Goal: Information Seeking & Learning: Compare options

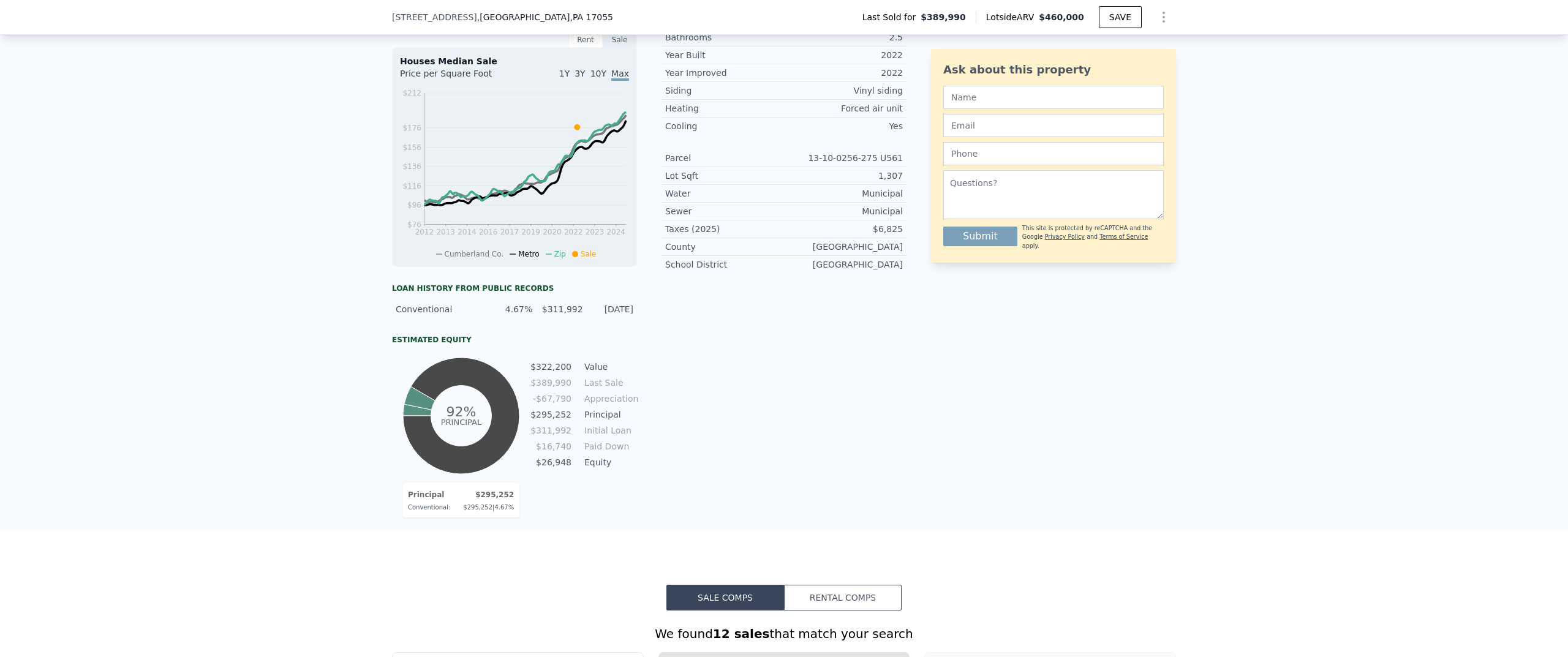
scroll to position [404, 0]
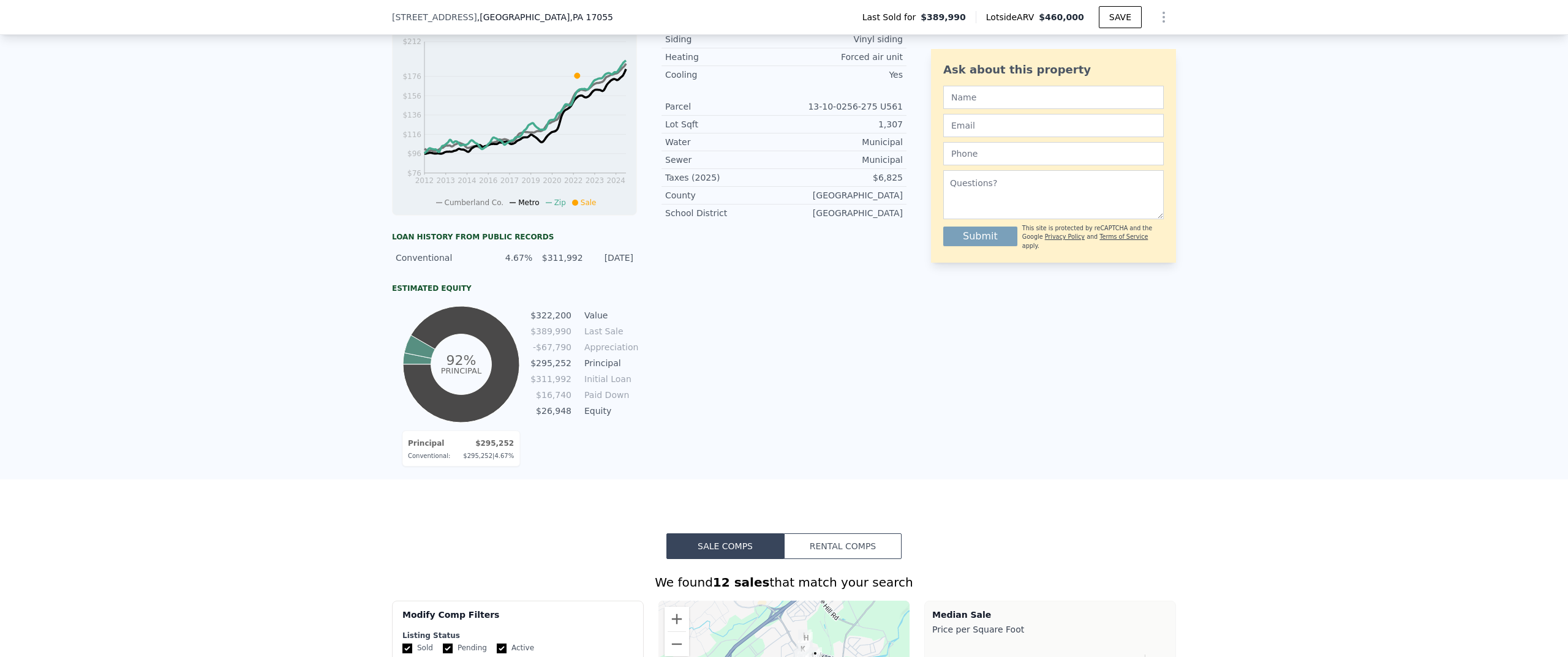
click at [553, 354] on td "-$67,790" at bounding box center [551, 347] width 42 height 14
click at [663, 354] on div "Property details Finished Sqft 2,207 Bedrooms 3 Bathrooms 2.5 Year Built 2022 Y…" at bounding box center [784, 174] width 245 height 503
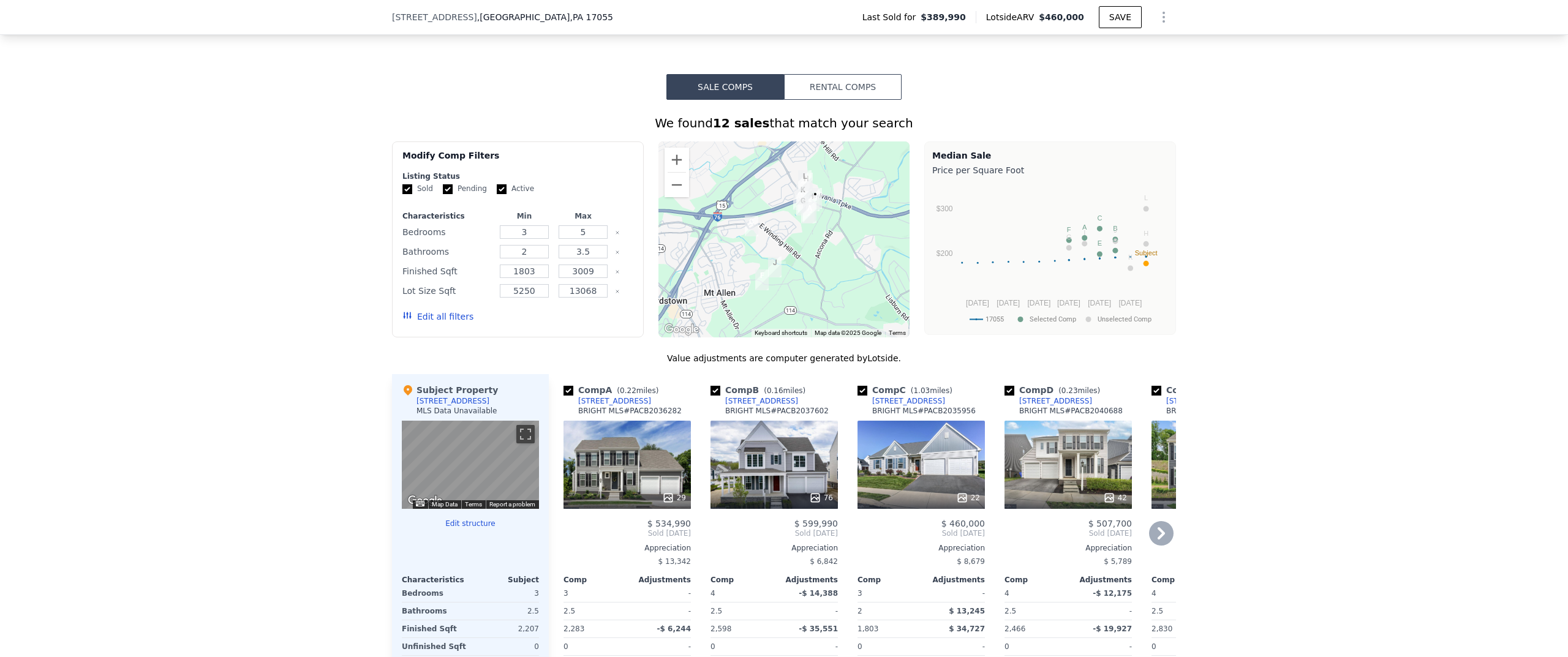
scroll to position [1016, 0]
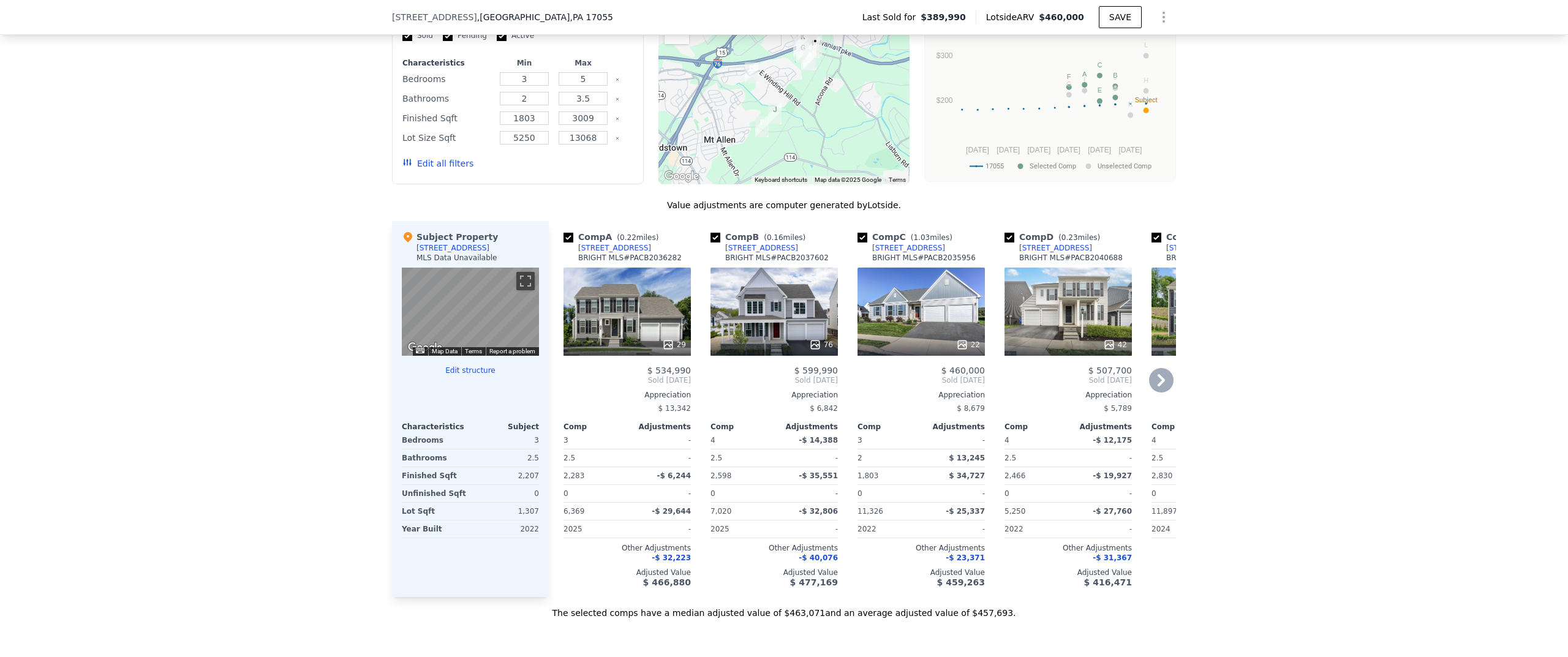
click at [566, 243] on input "checkbox" at bounding box center [569, 237] width 10 height 10
checkbox input "false"
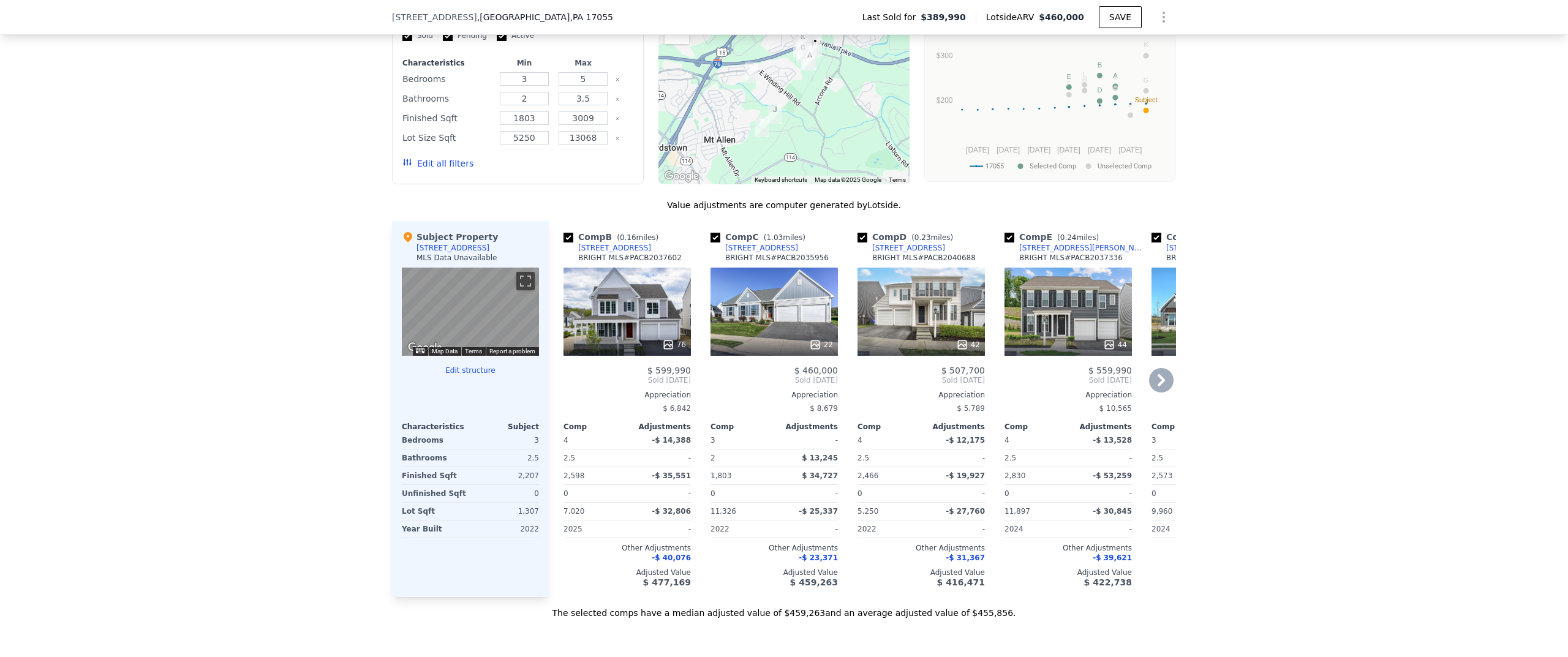
click at [566, 243] on input "checkbox" at bounding box center [569, 237] width 10 height 10
checkbox input "false"
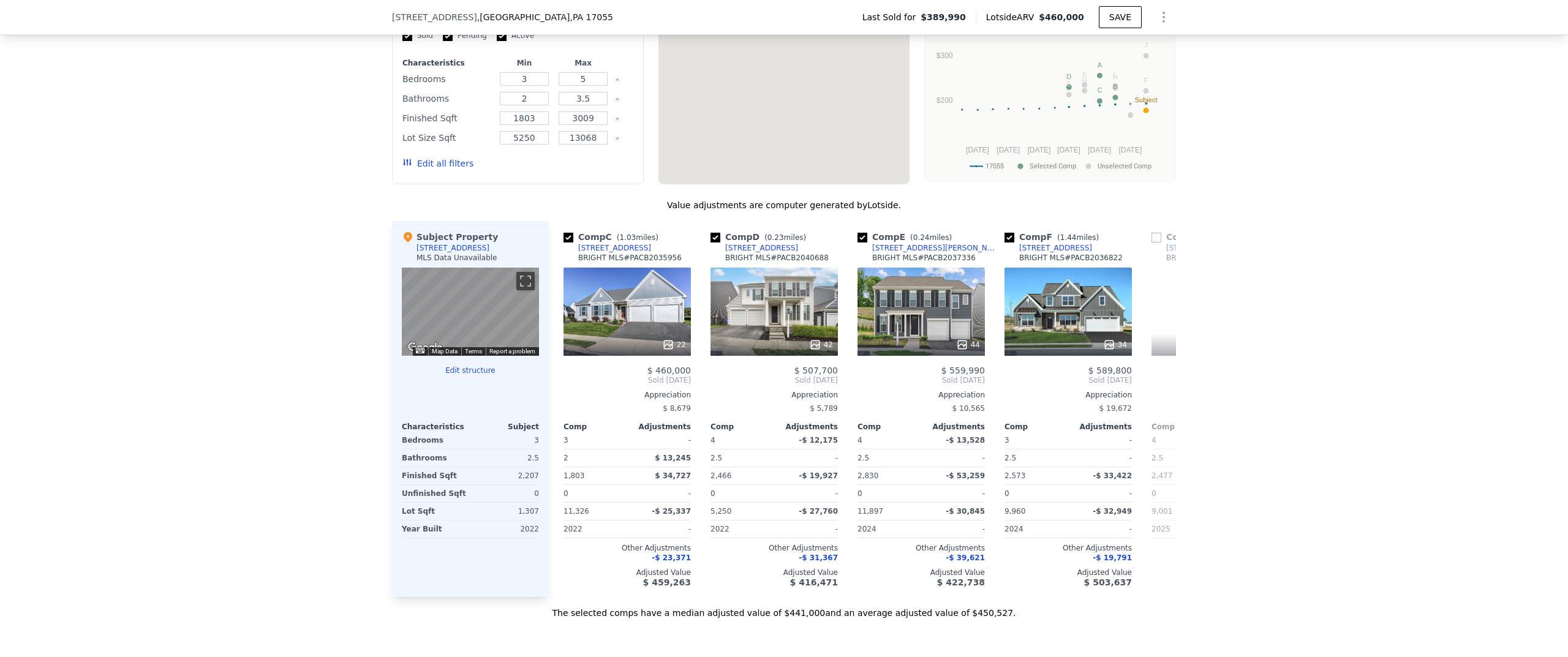
scroll to position [0, 0]
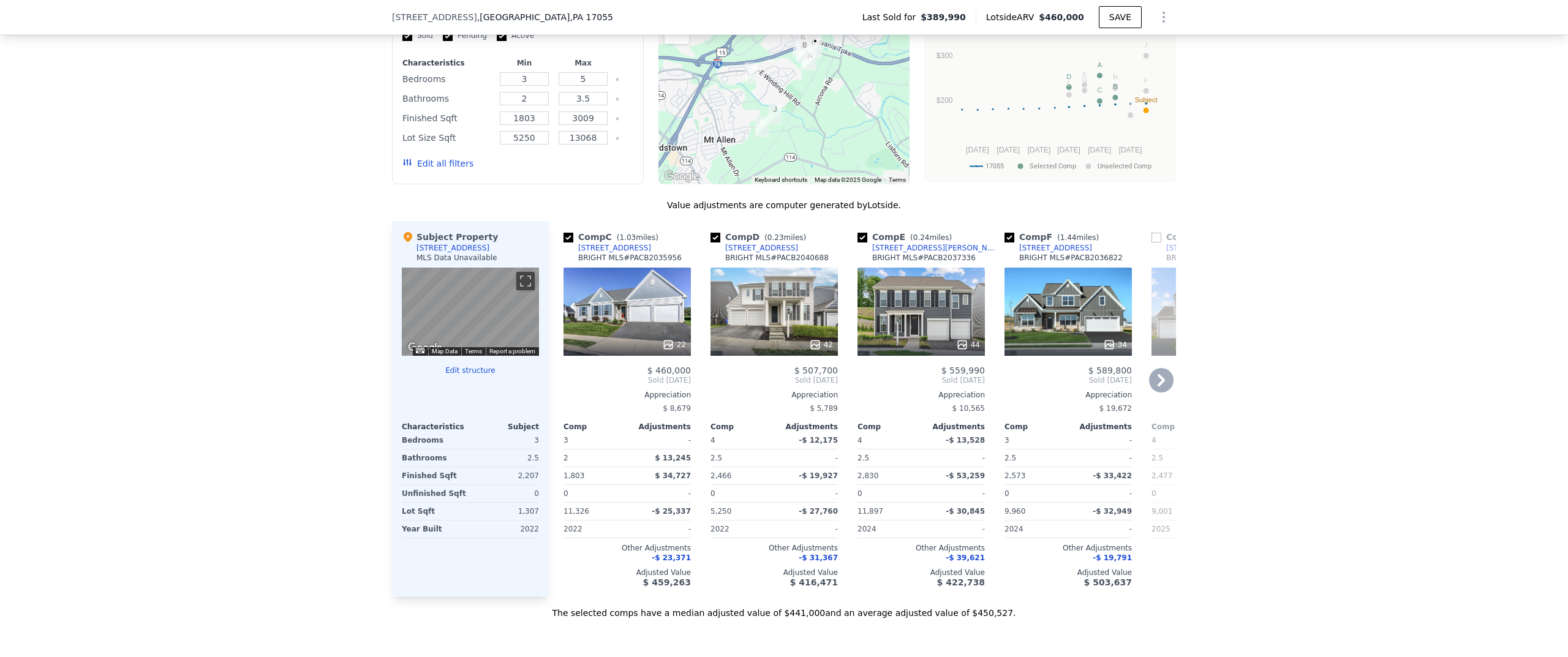
click at [711, 243] on input "checkbox" at bounding box center [716, 237] width 10 height 10
checkbox input "false"
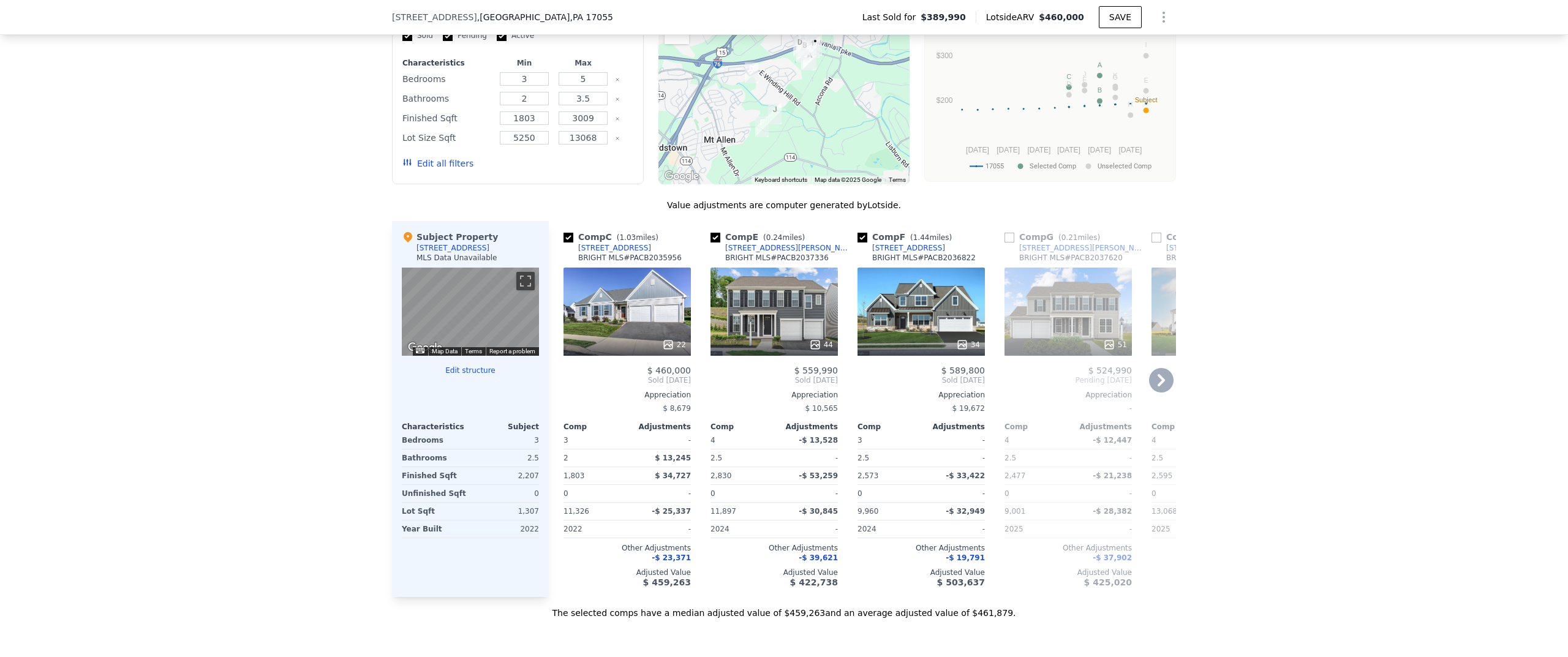
click at [711, 243] on input "checkbox" at bounding box center [716, 237] width 10 height 10
checkbox input "false"
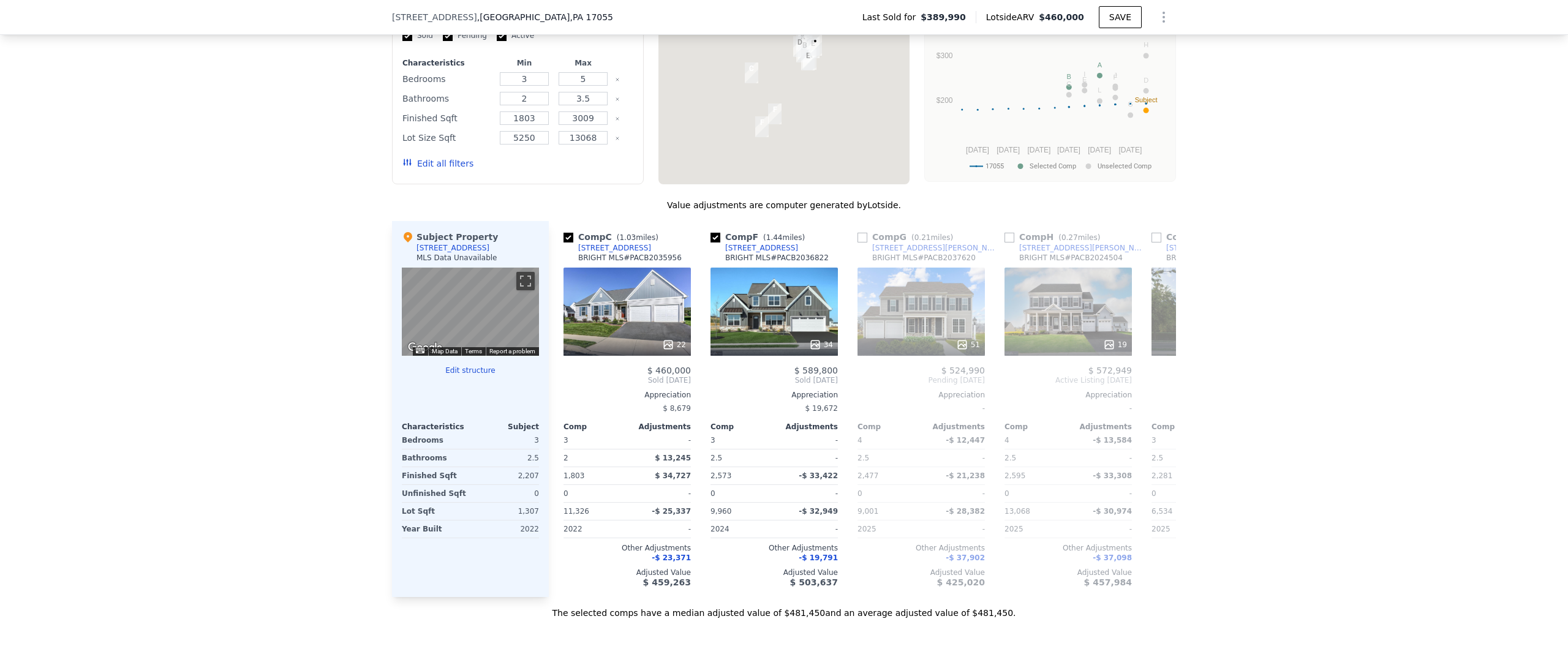
click at [711, 243] on input "checkbox" at bounding box center [716, 237] width 10 height 10
checkbox input "false"
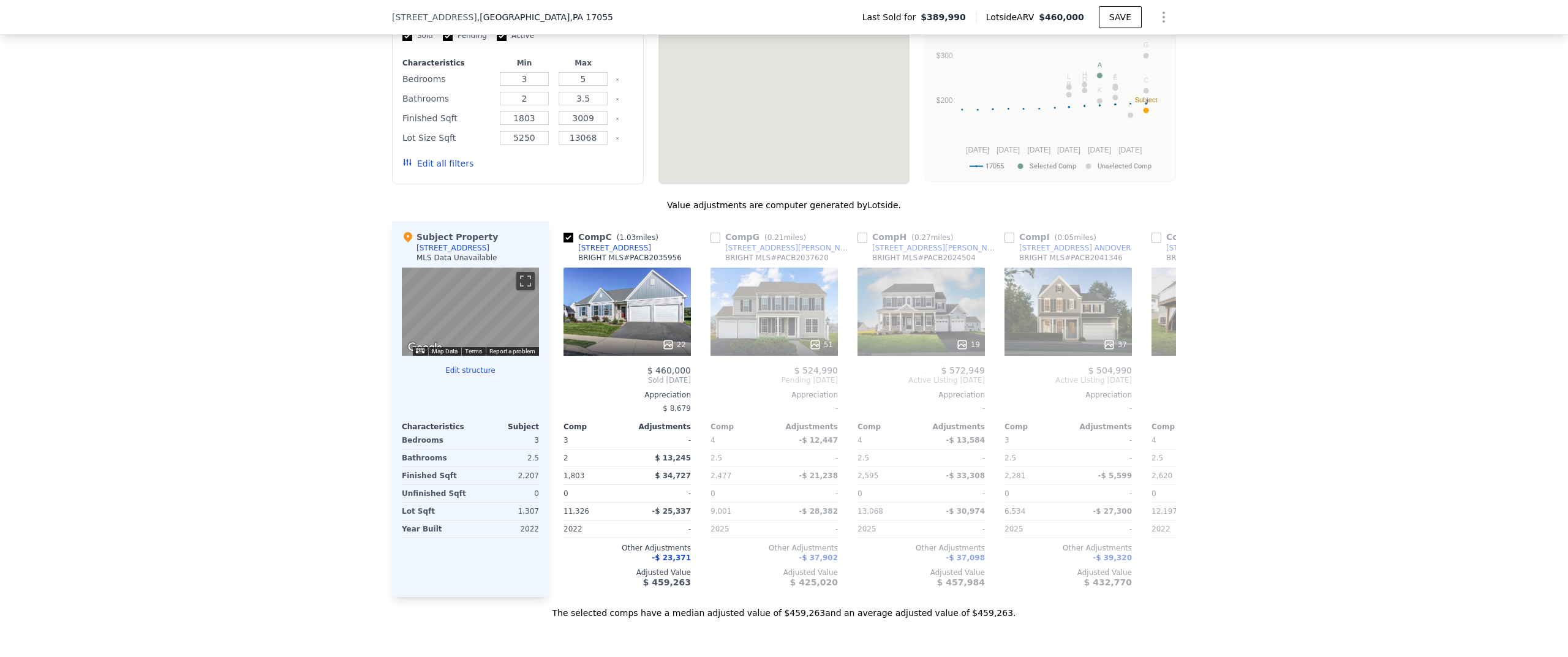
click at [711, 243] on input "checkbox" at bounding box center [716, 237] width 10 height 10
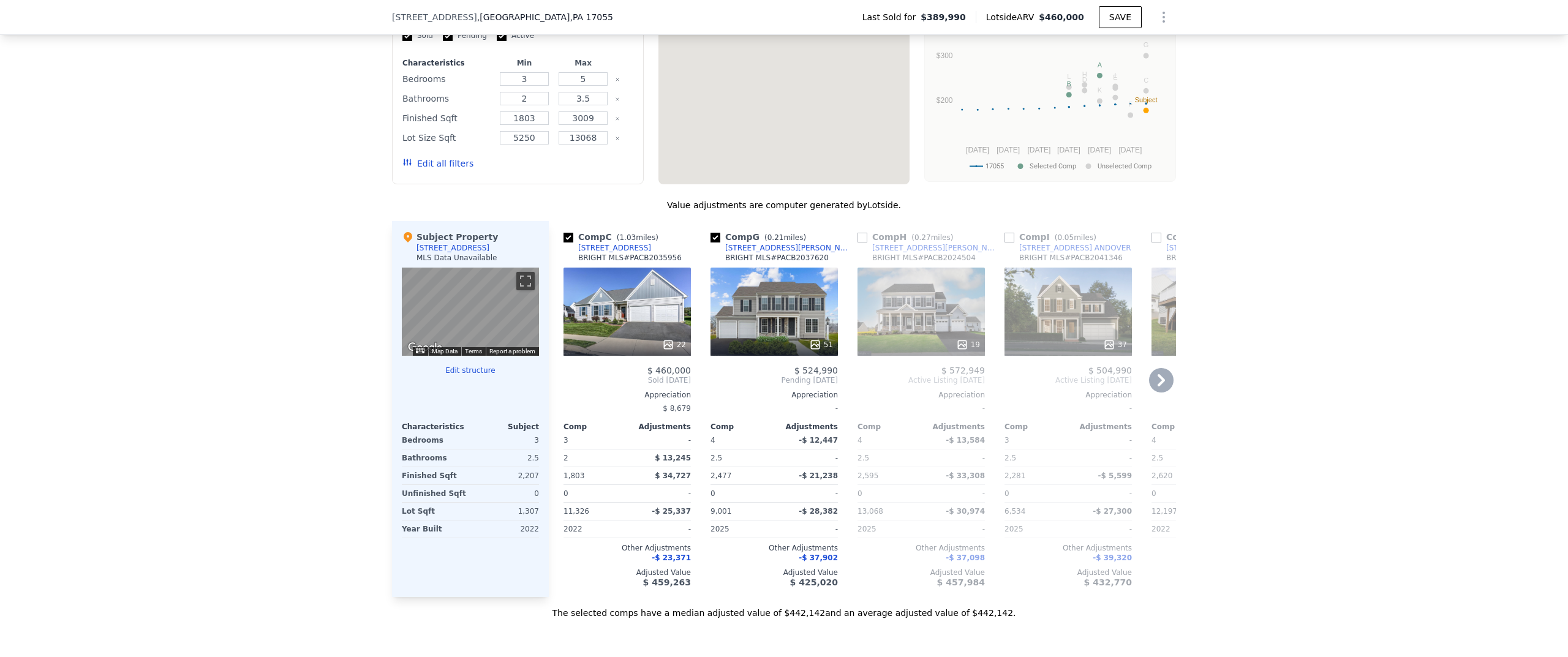
click at [711, 243] on input "checkbox" at bounding box center [716, 237] width 10 height 10
checkbox input "false"
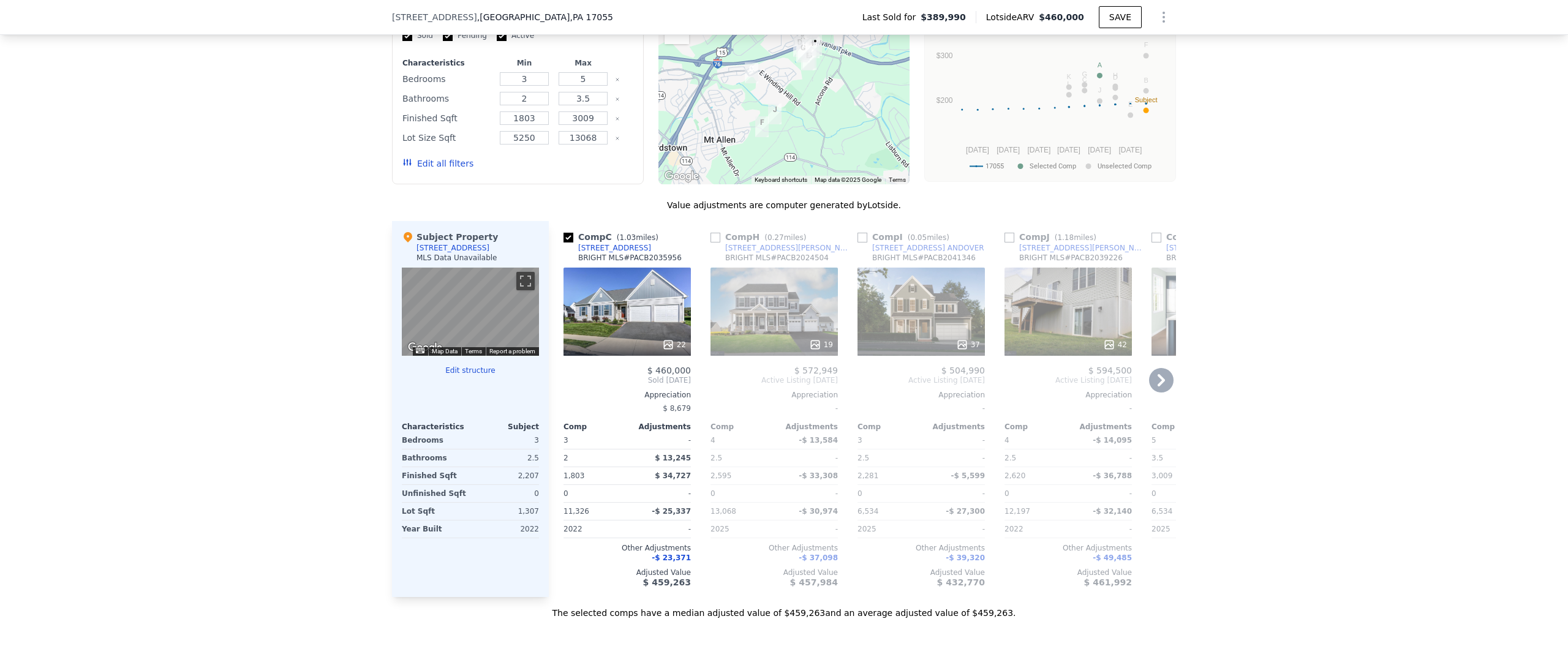
click at [711, 243] on input "checkbox" at bounding box center [716, 237] width 10 height 10
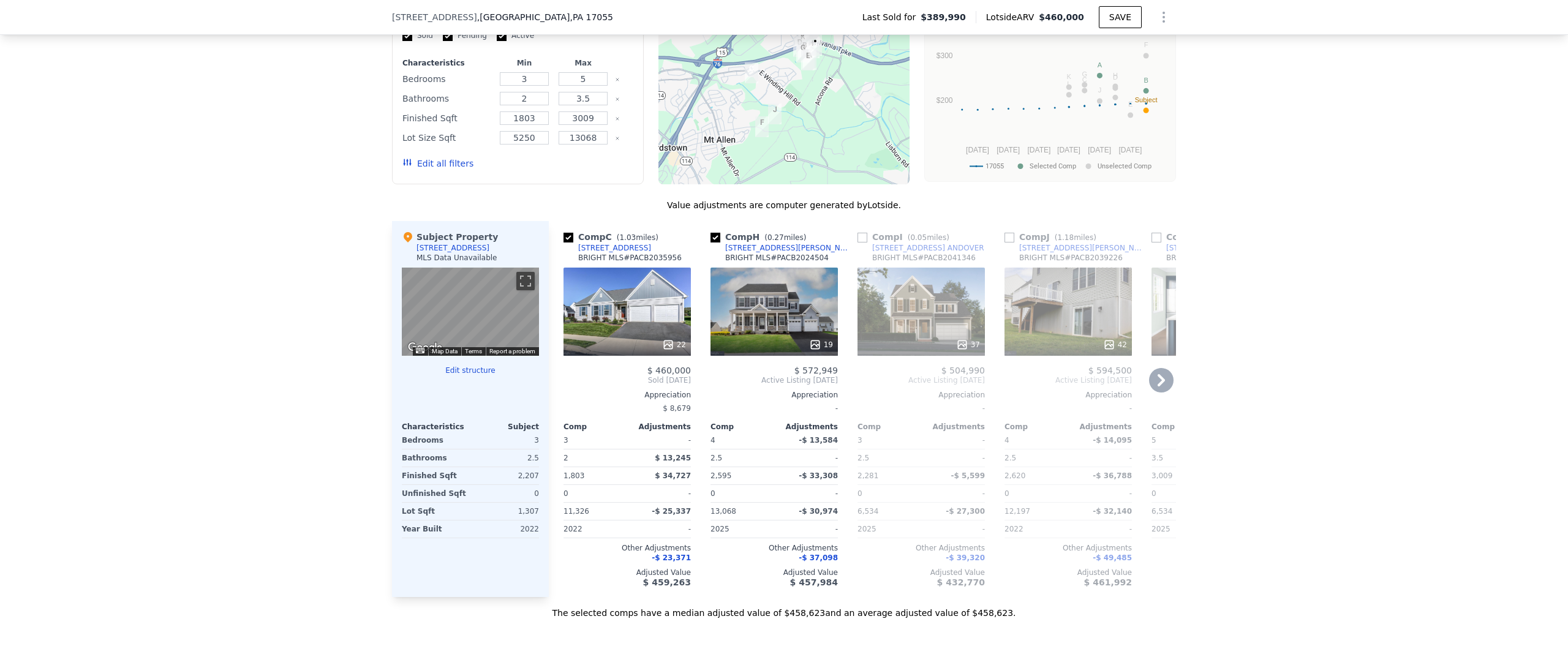
click at [711, 243] on input "checkbox" at bounding box center [716, 237] width 10 height 10
checkbox input "false"
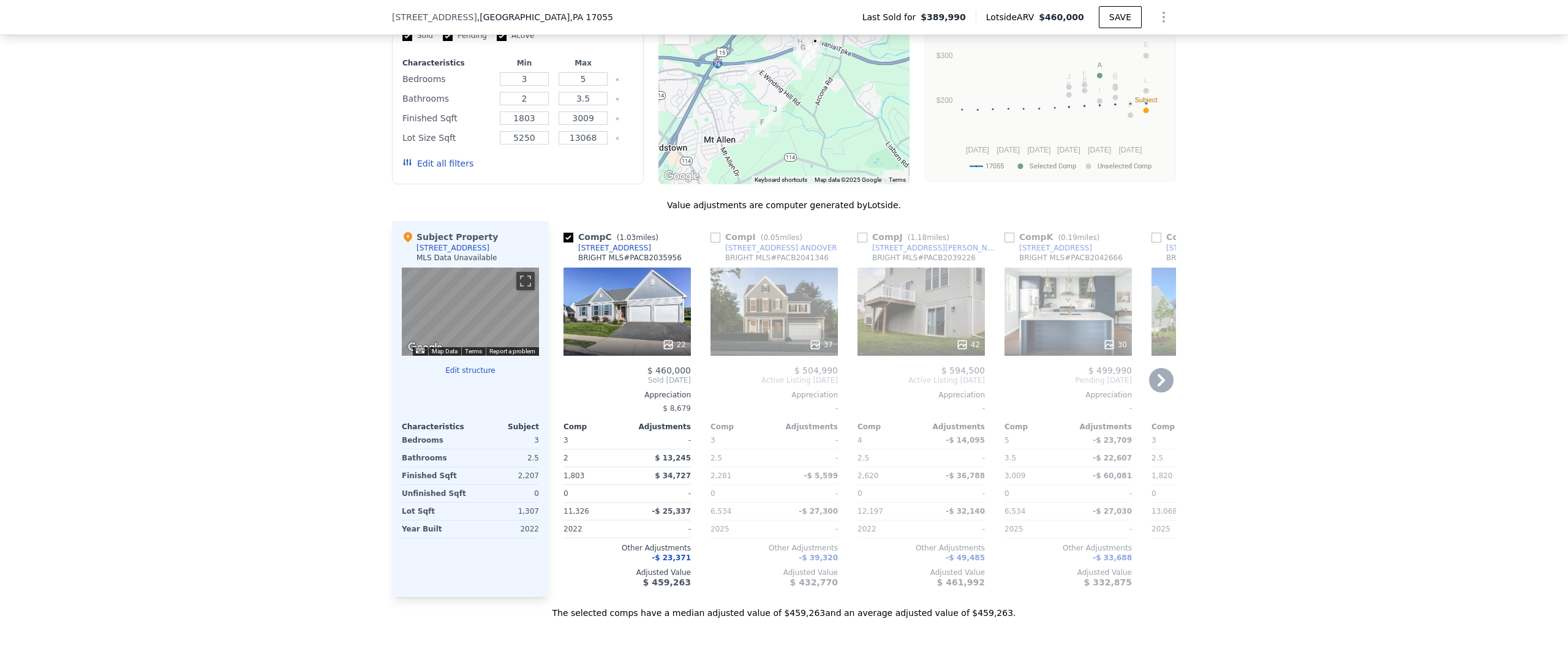
click at [711, 243] on input "checkbox" at bounding box center [716, 237] width 10 height 10
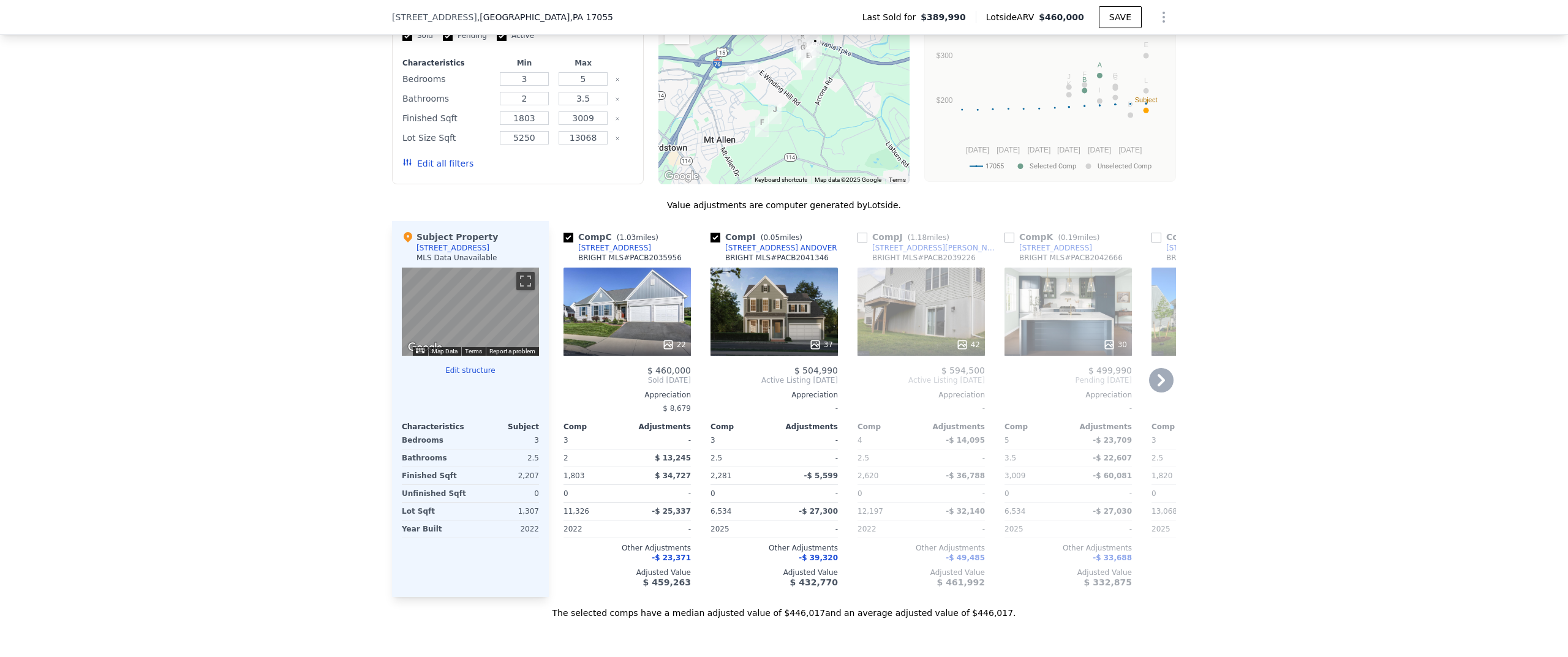
click at [711, 243] on input "checkbox" at bounding box center [716, 237] width 10 height 10
checkbox input "false"
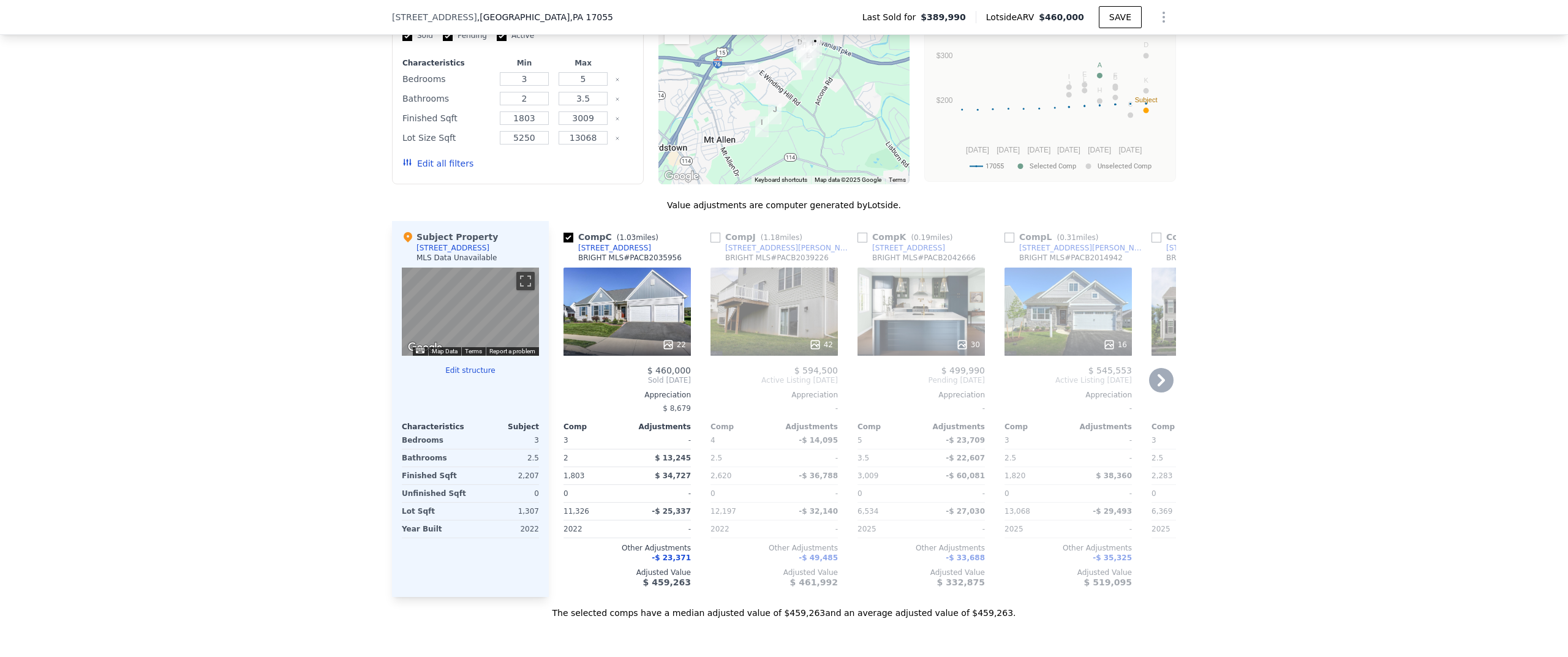
click at [712, 242] on input "checkbox" at bounding box center [716, 237] width 10 height 10
checkbox input "true"
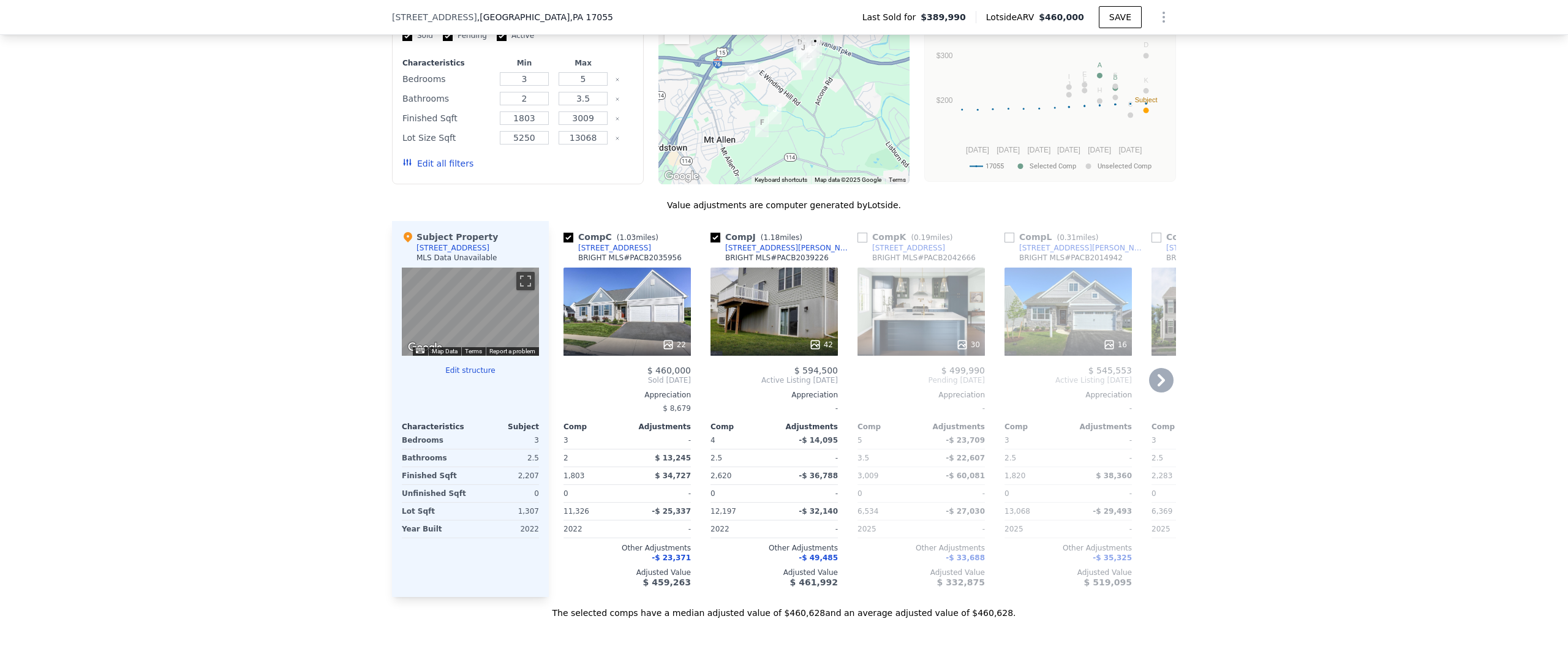
click at [858, 243] on input "checkbox" at bounding box center [863, 237] width 10 height 10
checkbox input "true"
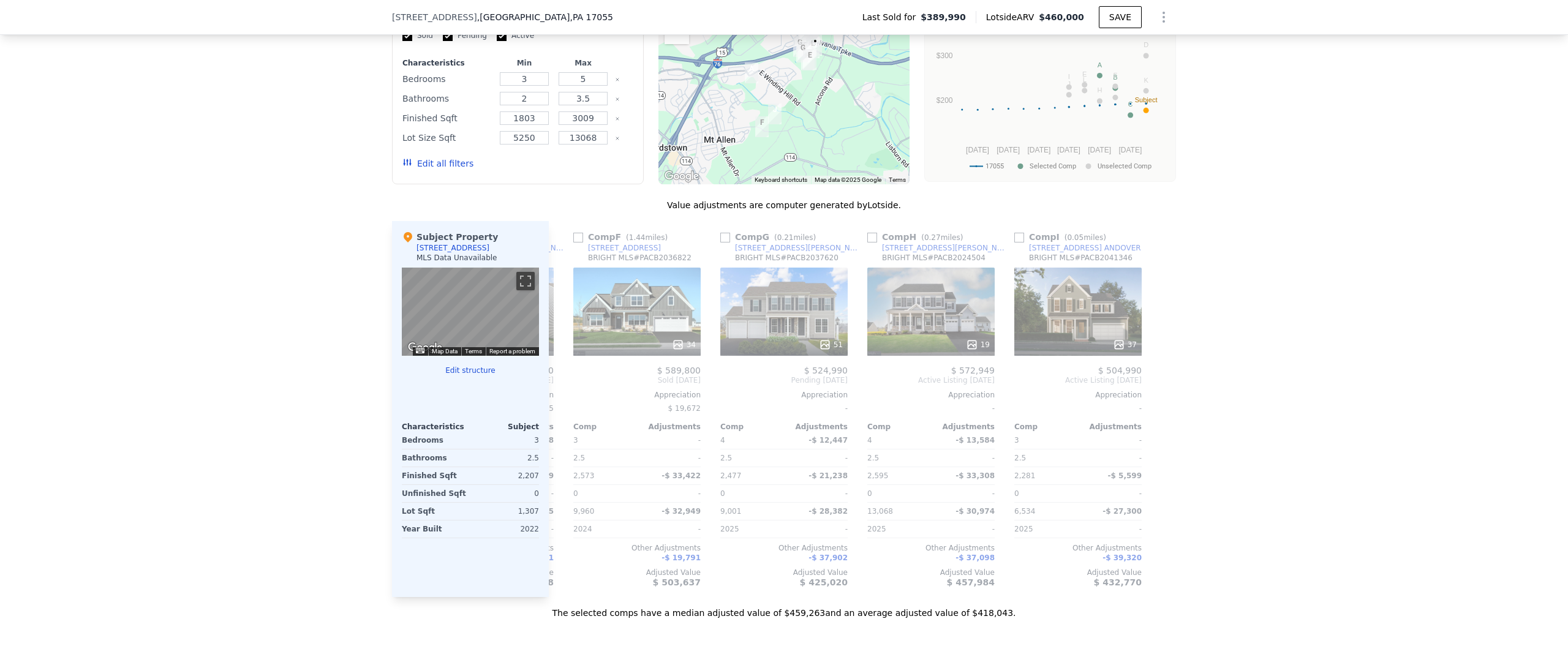
scroll to position [761, 0]
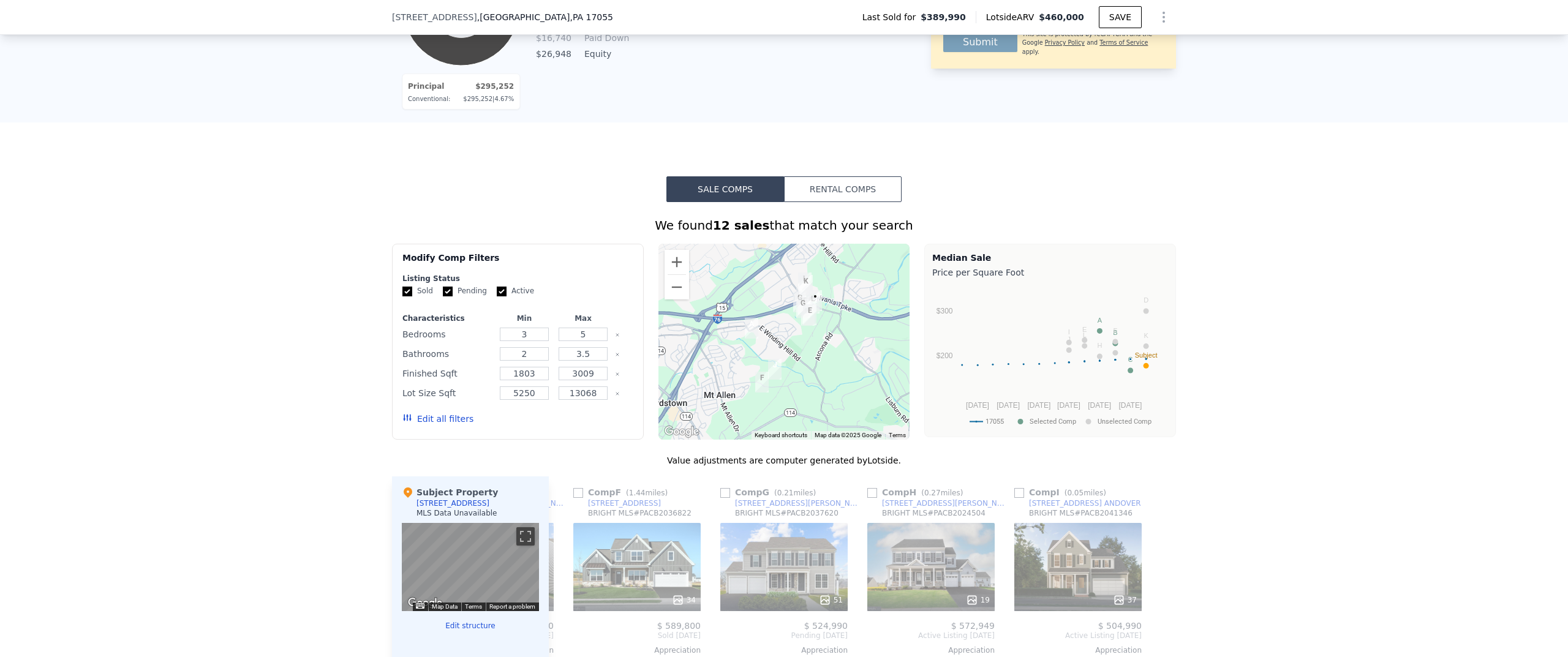
click at [432, 425] on button "Edit all filters" at bounding box center [438, 419] width 71 height 12
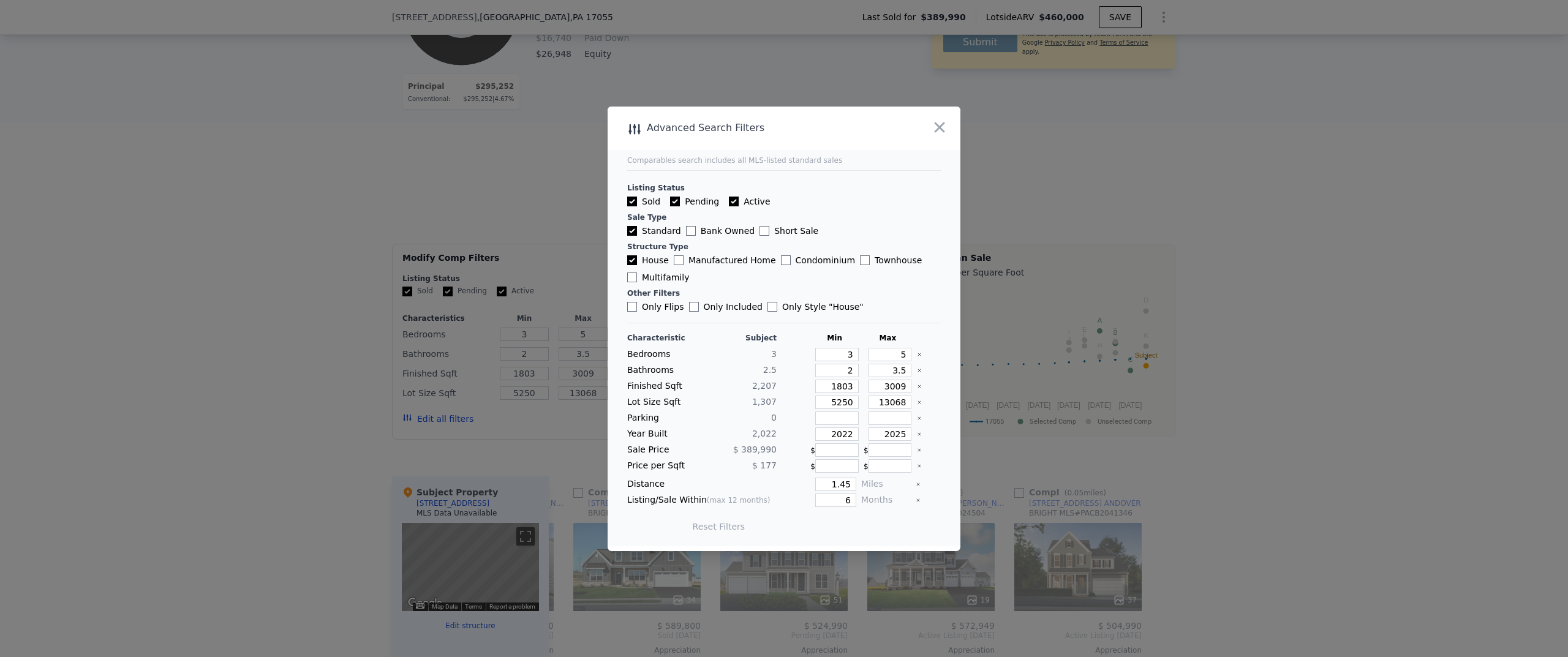
click at [860, 258] on input "Townhouse" at bounding box center [865, 260] width 10 height 10
checkbox input "true"
click at [636, 260] on input "House" at bounding box center [632, 260] width 10 height 10
checkbox input "false"
click at [828, 530] on button "Update Search" at bounding box center [852, 526] width 92 height 17
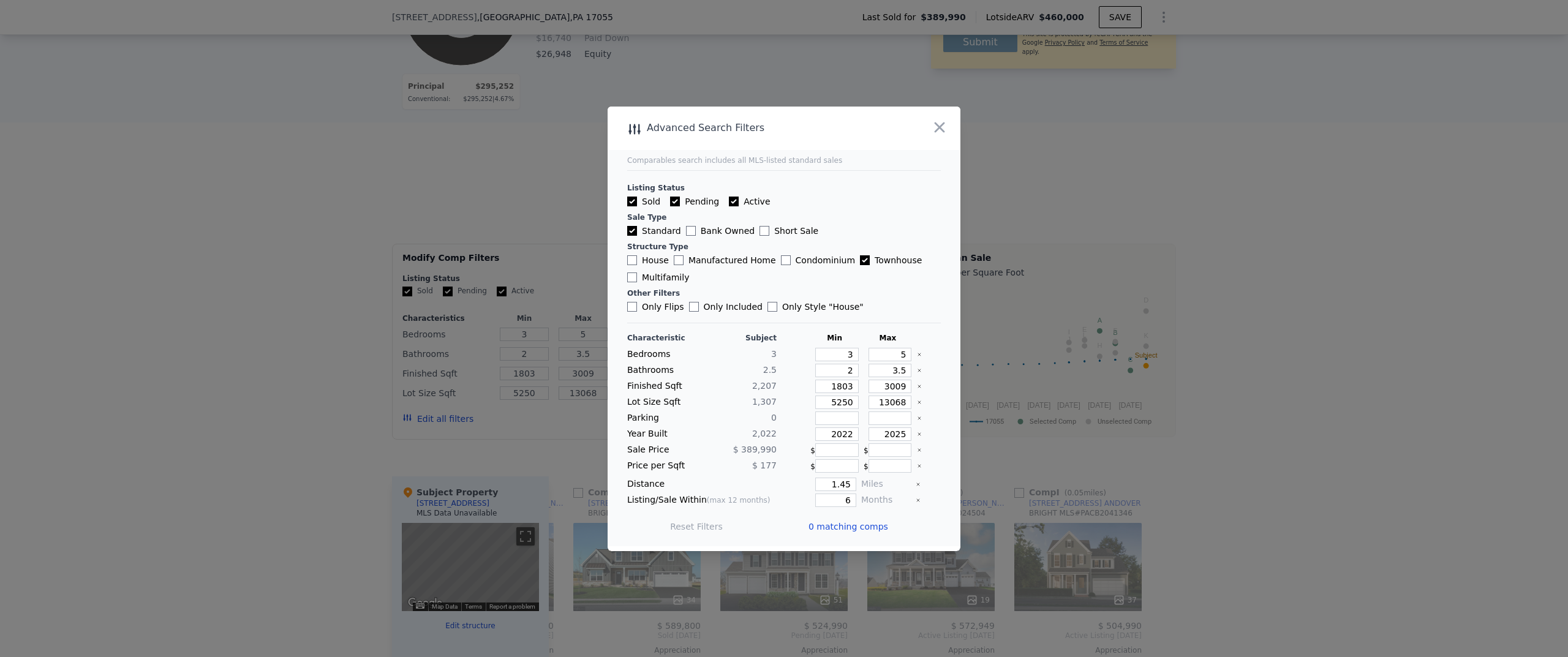
click at [939, 118] on button "button" at bounding box center [940, 127] width 22 height 22
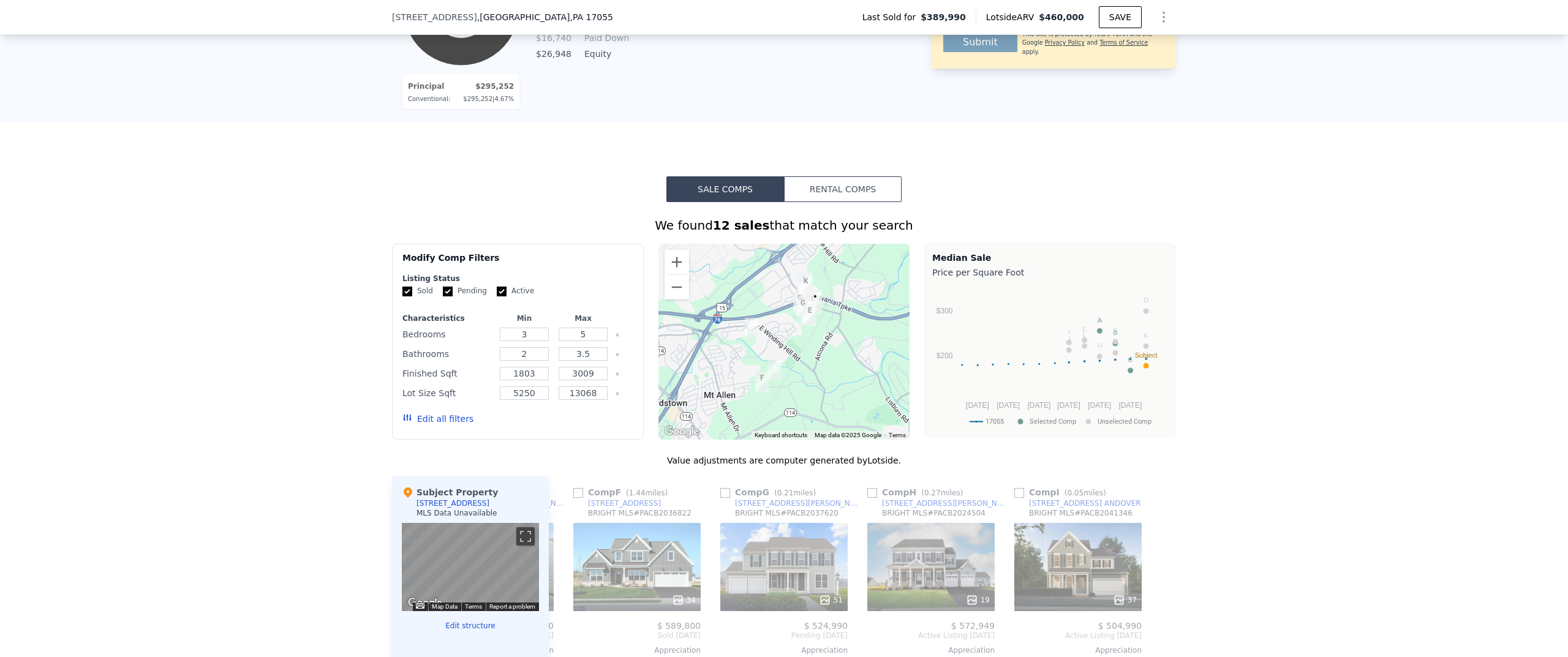
click at [440, 436] on div "Edit all filters" at bounding box center [438, 418] width 71 height 34
click at [445, 425] on button "Edit all filters" at bounding box center [438, 419] width 71 height 12
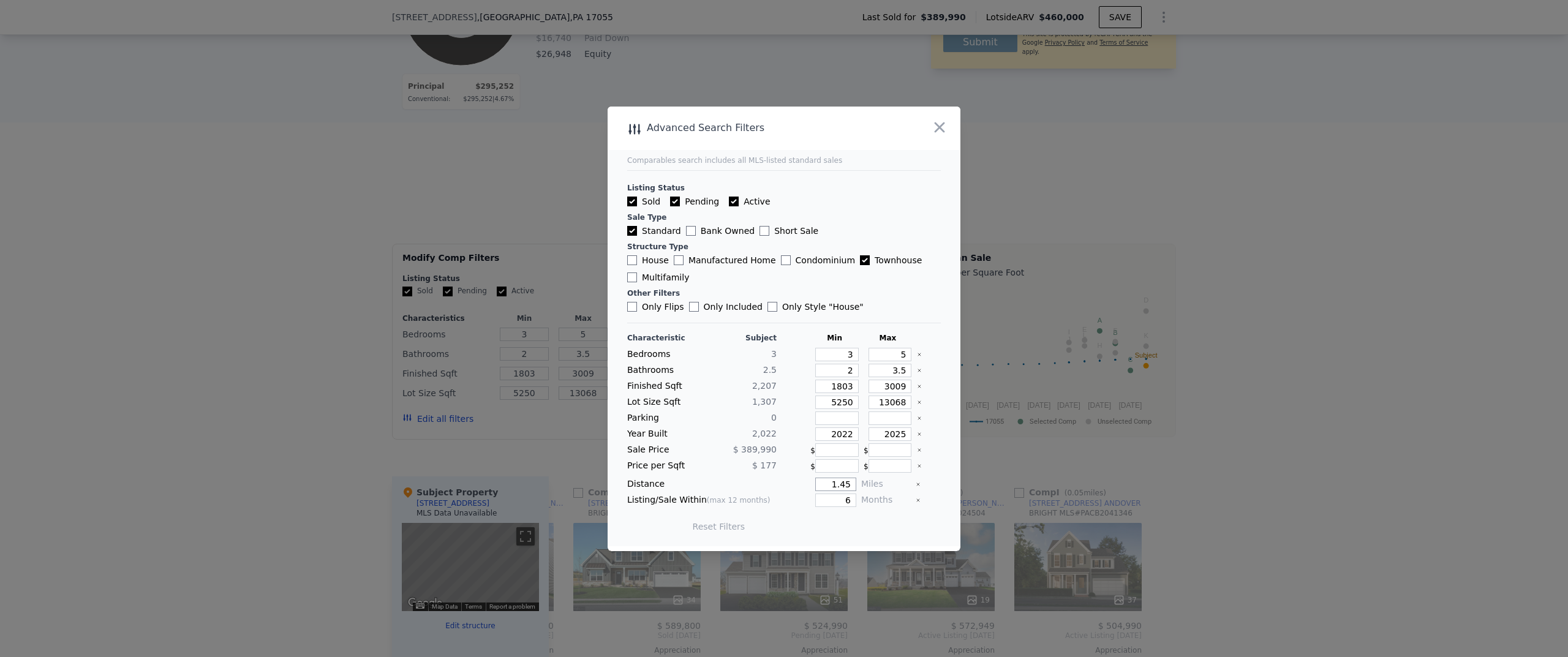
click at [823, 489] on input "1.45" at bounding box center [836, 484] width 41 height 14
click at [833, 533] on button "Update Search" at bounding box center [852, 526] width 92 height 17
click at [828, 480] on input "2" at bounding box center [836, 484] width 41 height 14
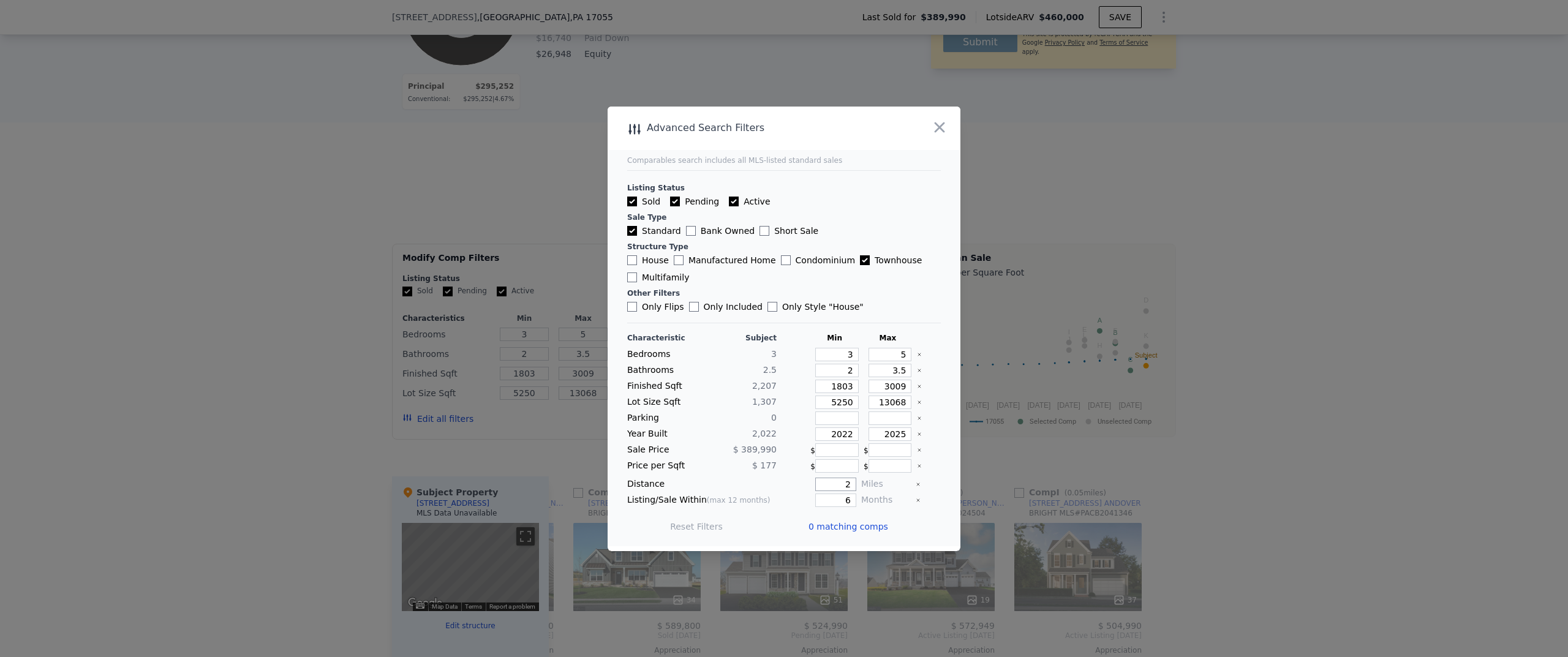
click at [828, 480] on input "2" at bounding box center [836, 484] width 41 height 14
type input "3"
click at [850, 531] on button "Update Search" at bounding box center [852, 526] width 92 height 17
click at [820, 507] on div "Characteristic Subject Min Max Bedrooms 3 3 5 Bathrooms 2.5 2 3.5 Finished Sqft…" at bounding box center [784, 438] width 313 height 211
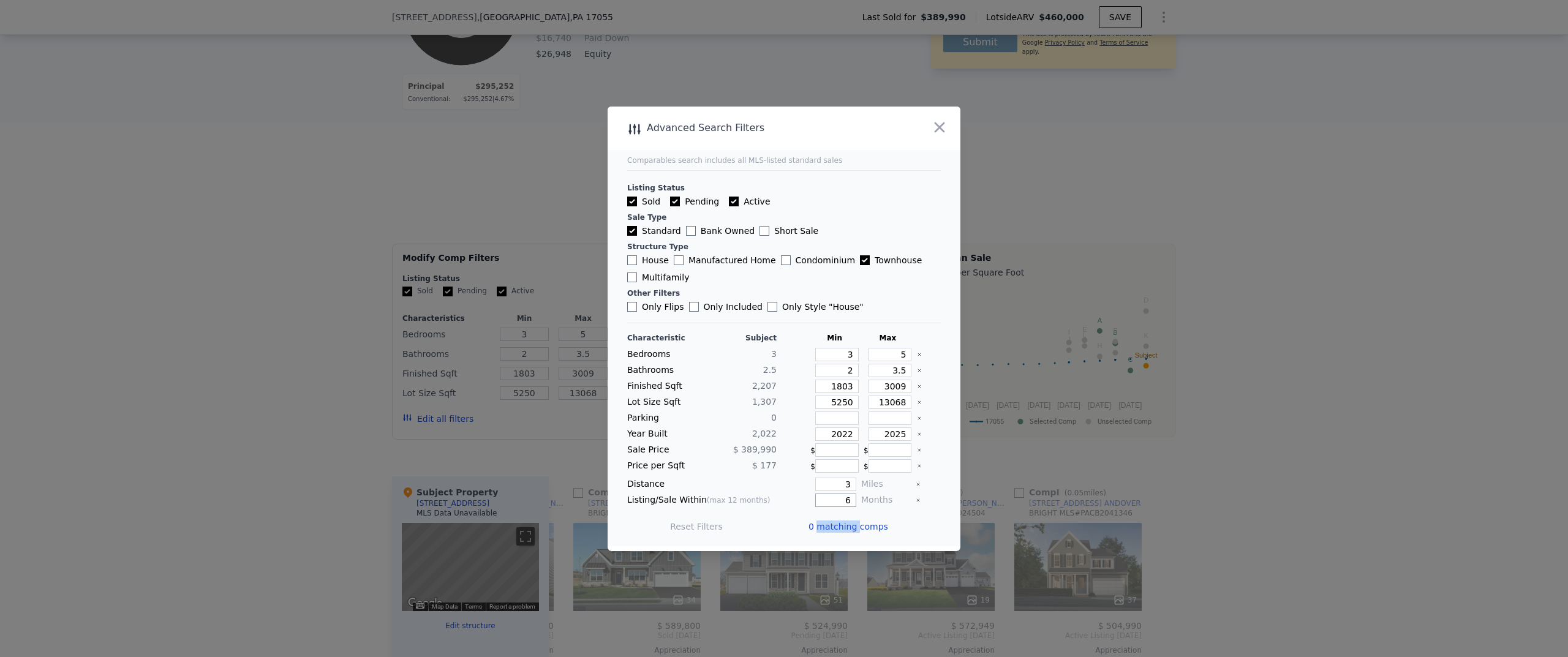
click at [825, 505] on input "6" at bounding box center [836, 500] width 41 height 14
click at [828, 501] on input "6" at bounding box center [836, 500] width 41 height 14
type input "12"
click at [833, 528] on button "Update Search" at bounding box center [852, 526] width 92 height 17
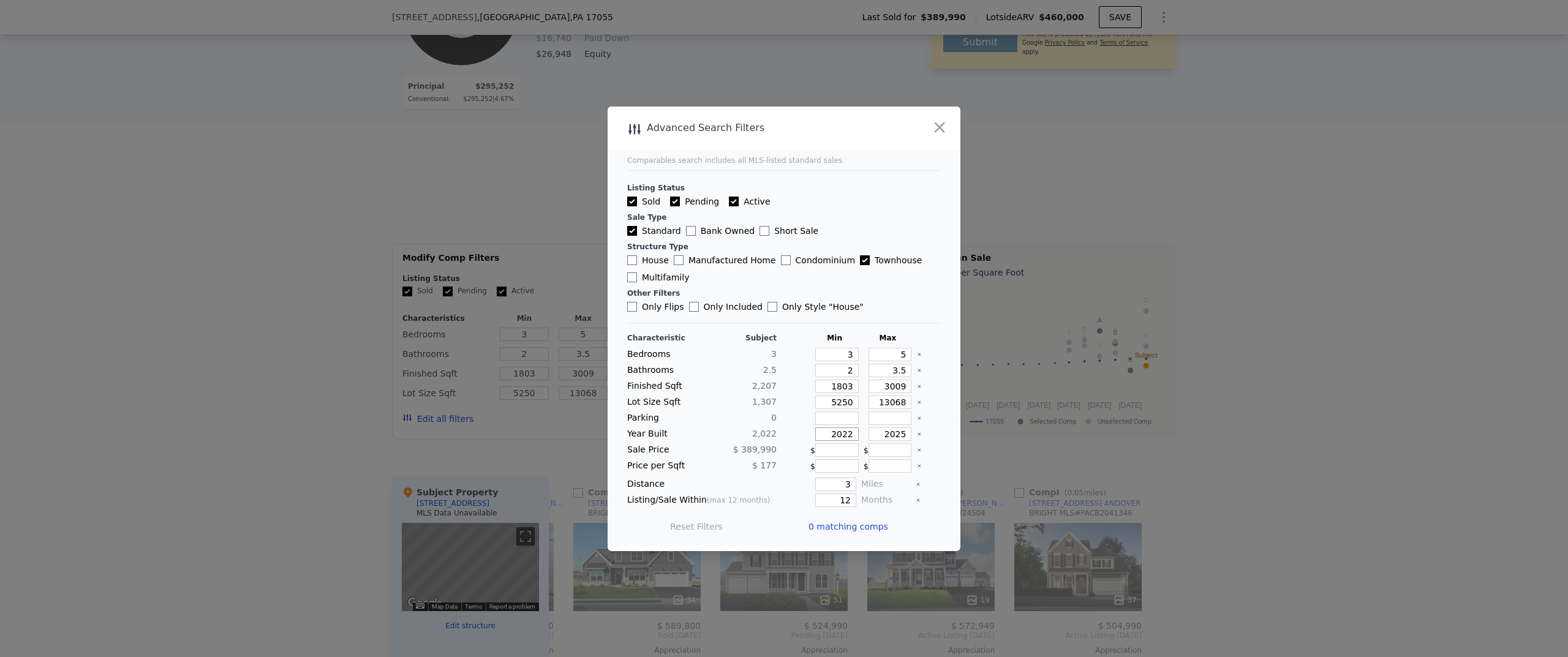
click at [820, 431] on input "2022" at bounding box center [837, 434] width 44 height 14
click at [841, 434] on input "220" at bounding box center [837, 434] width 44 height 14
type input "2020"
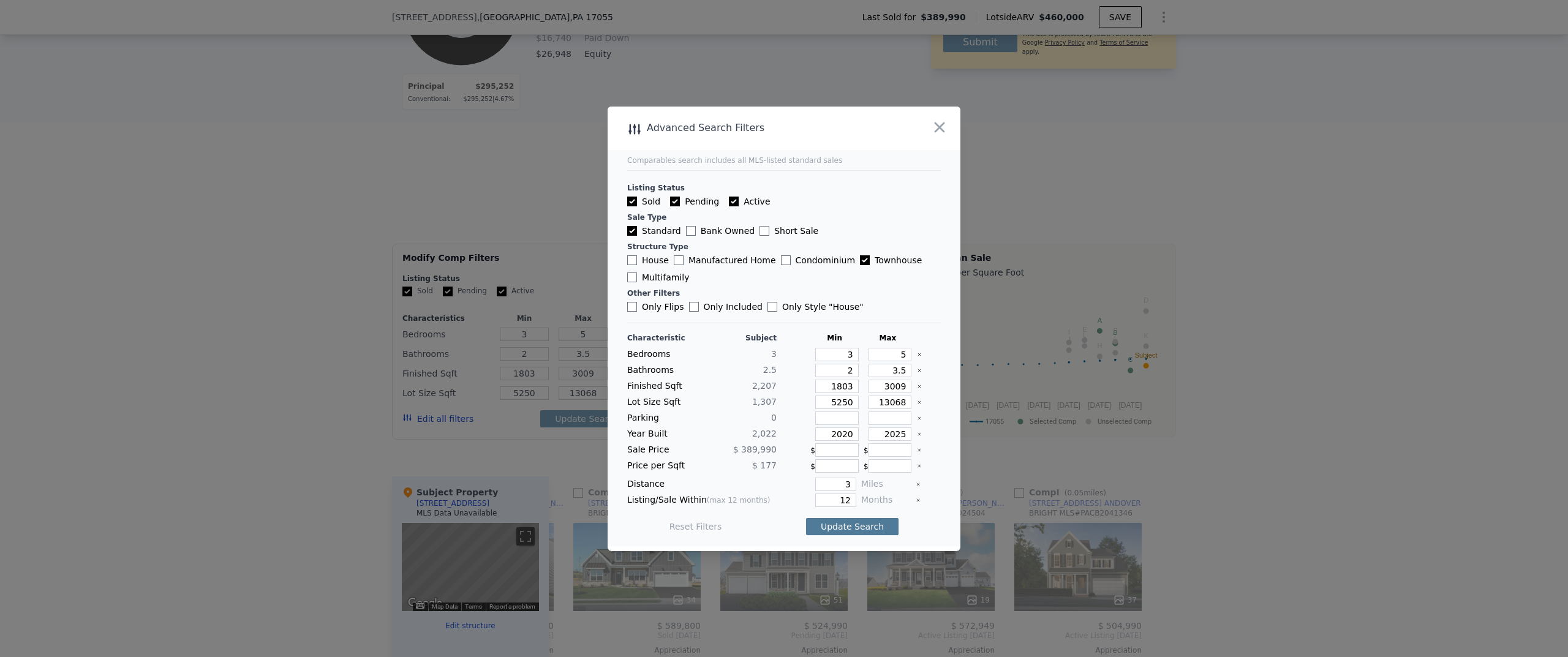
click at [841, 526] on button "Update Search" at bounding box center [852, 526] width 92 height 17
click at [768, 524] on div "Reset Filters 0 matching comps" at bounding box center [784, 526] width 313 height 34
click at [838, 523] on span "0 matching comps" at bounding box center [848, 526] width 79 height 12
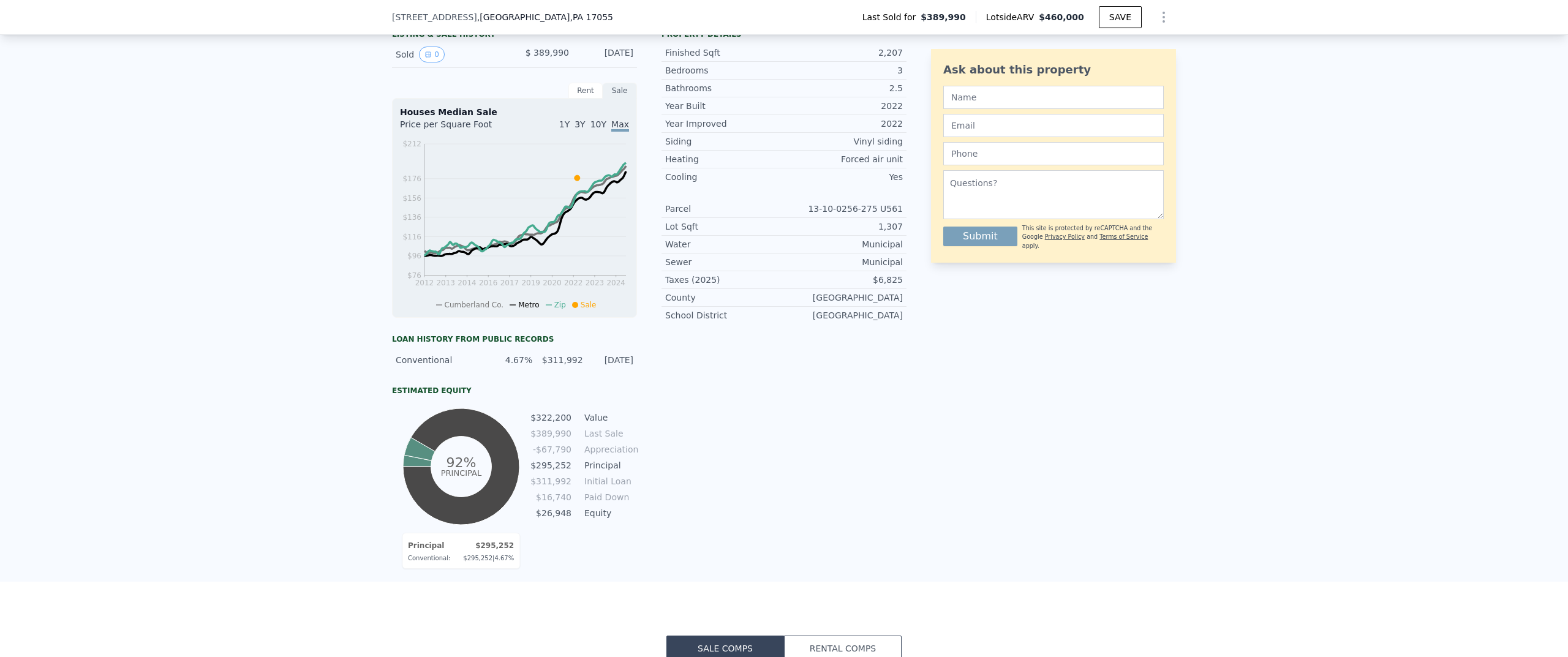
scroll to position [659, 0]
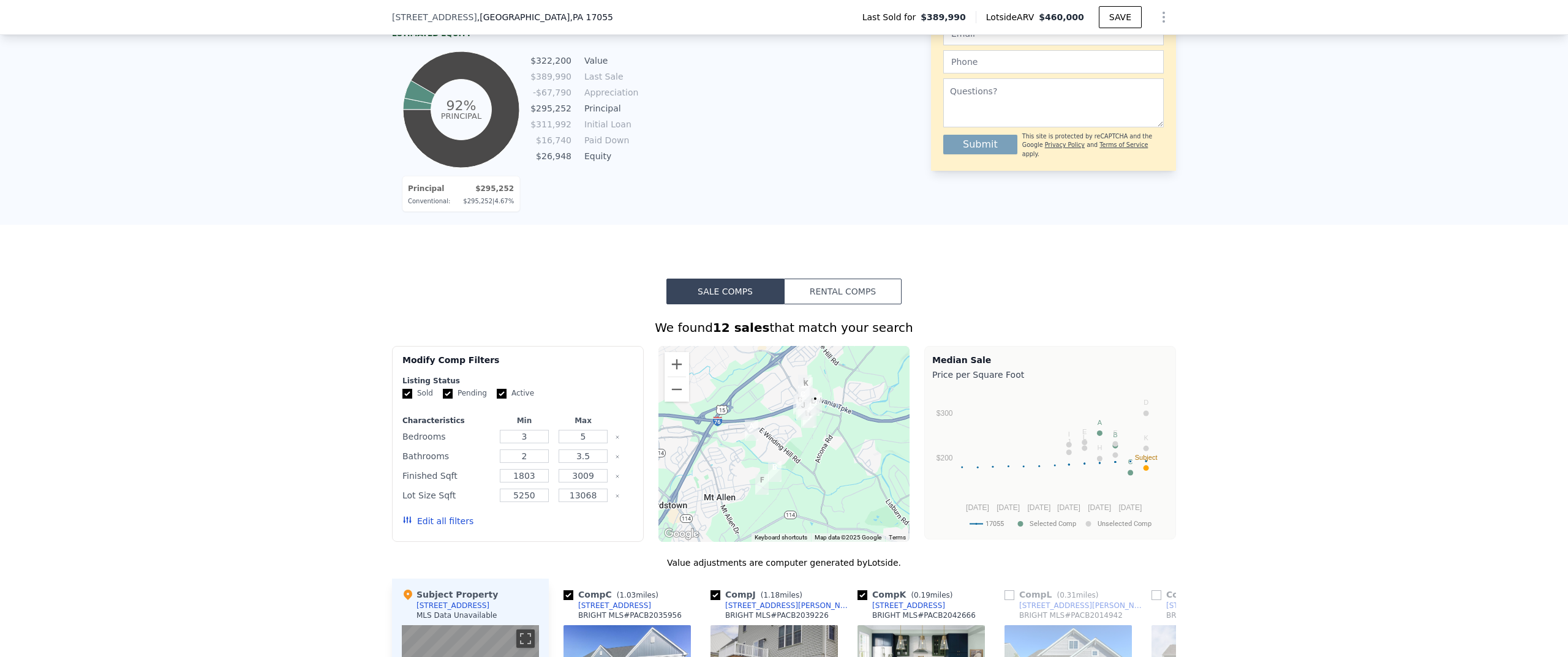
click at [445, 527] on button "Edit all filters" at bounding box center [438, 521] width 71 height 12
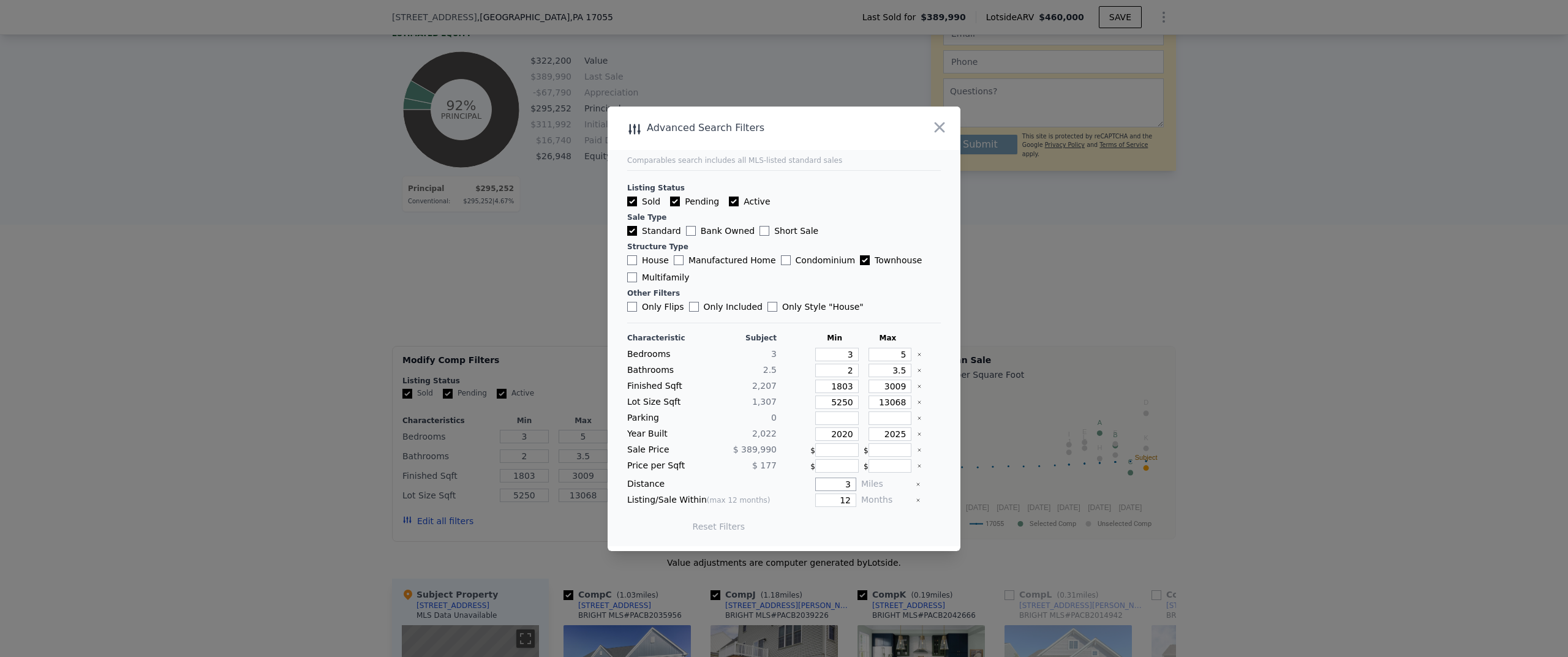
drag, startPoint x: 861, startPoint y: 492, endPoint x: 900, endPoint y: 494, distance: 39.1
click at [900, 494] on div "Characteristic Subject Min Max Bedrooms 3 3 5 Bathrooms 2.5 2 3.5 Finished Sqft…" at bounding box center [784, 438] width 313 height 211
click at [828, 530] on button "Update Search" at bounding box center [852, 526] width 92 height 17
click at [830, 484] on input "4" at bounding box center [836, 484] width 41 height 14
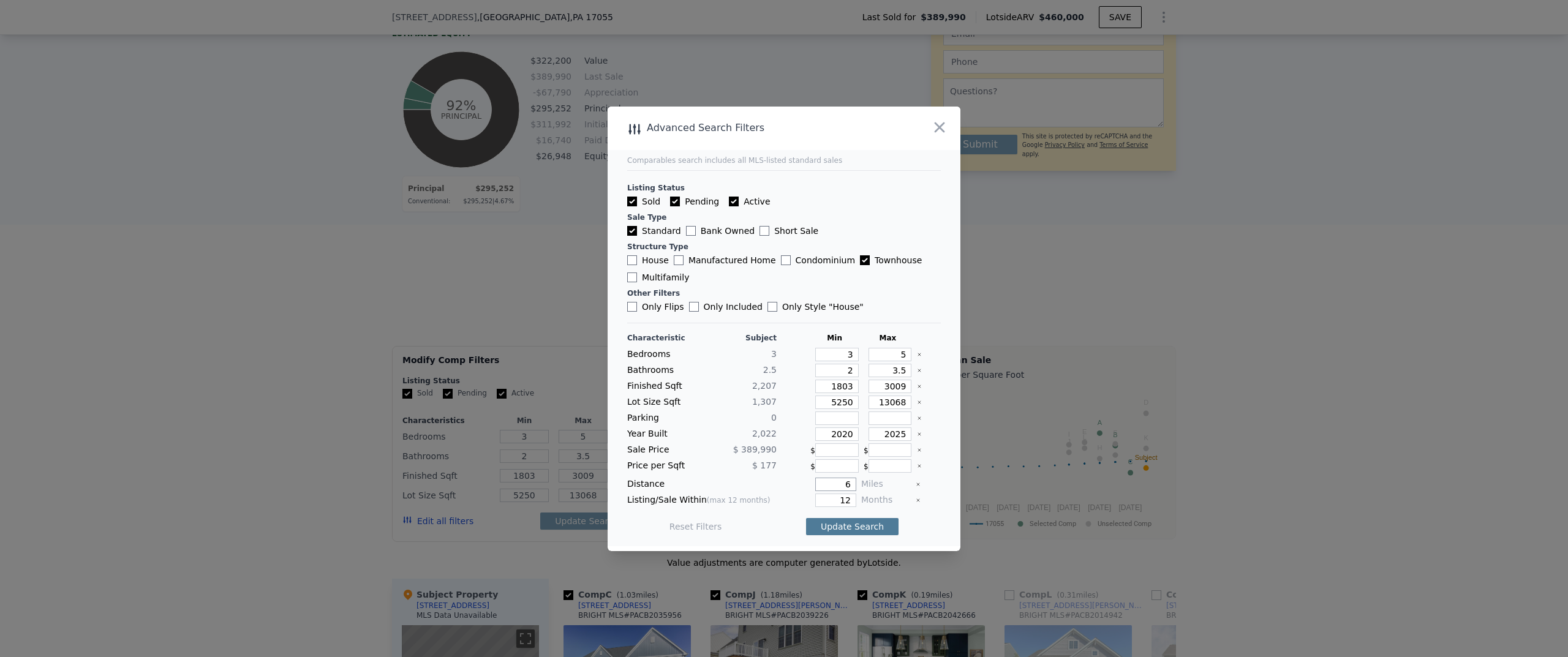
type input "6"
click at [838, 523] on button "Update Search" at bounding box center [852, 526] width 92 height 17
click at [821, 404] on input "5250" at bounding box center [837, 402] width 44 height 14
type input "0"
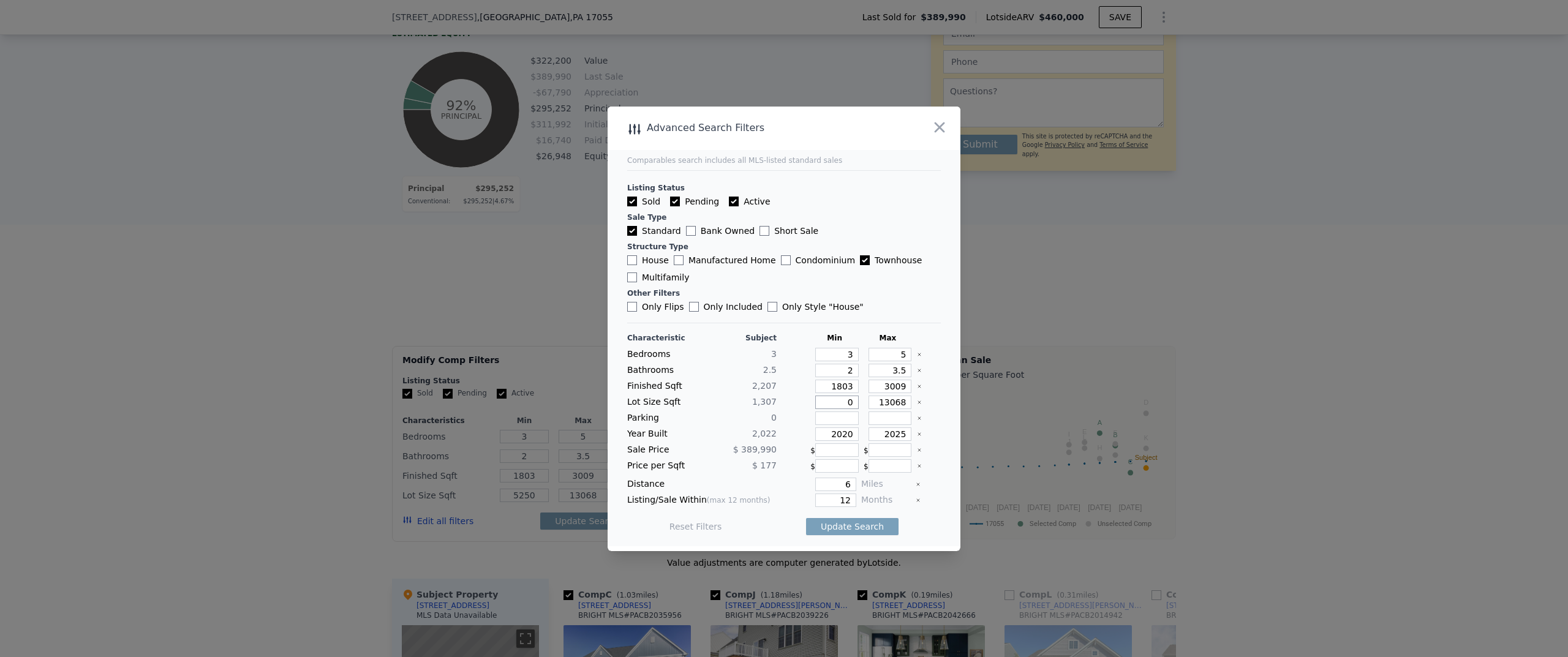
type input "0"
click at [841, 526] on button "Update Search" at bounding box center [852, 526] width 92 height 17
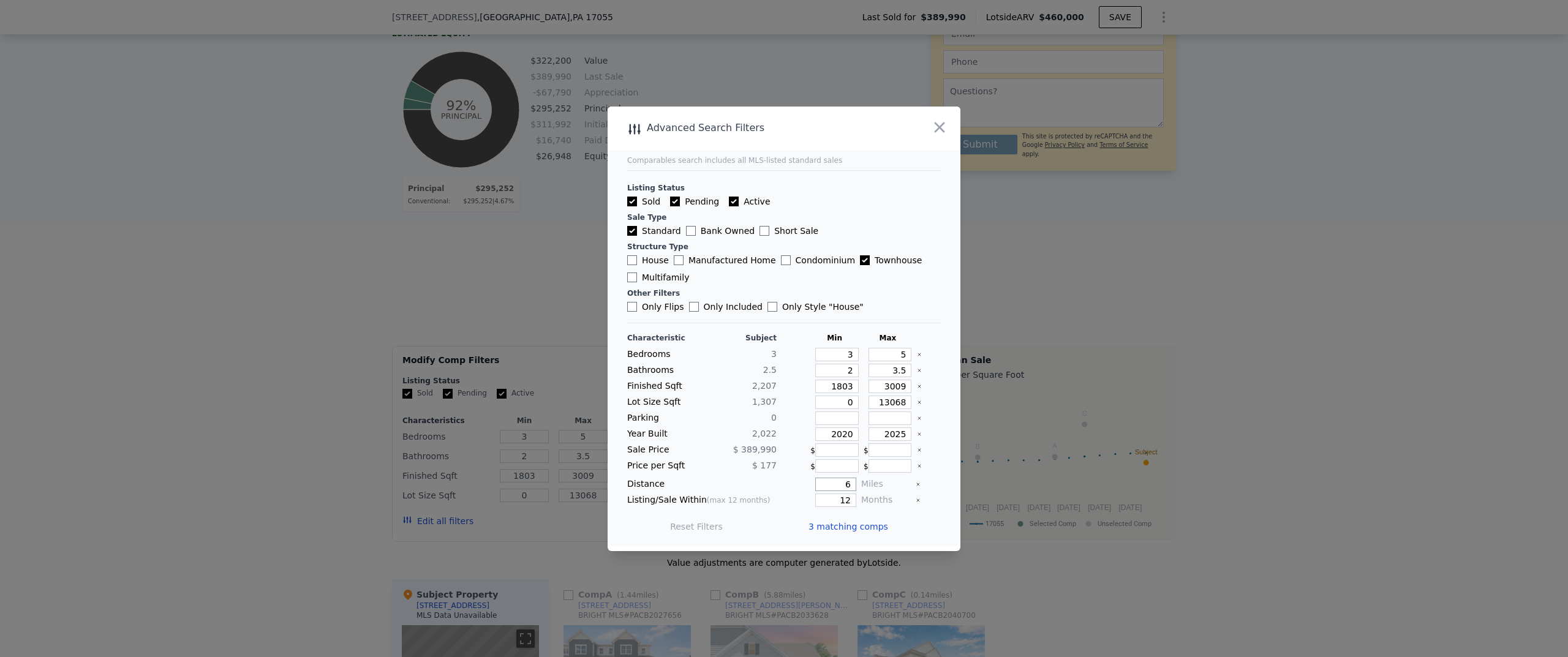
click at [833, 477] on input "6" at bounding box center [836, 484] width 41 height 14
type input "2"
click at [827, 524] on button "Update Search" at bounding box center [852, 526] width 92 height 17
click at [820, 521] on span "2 matching comps" at bounding box center [848, 526] width 79 height 12
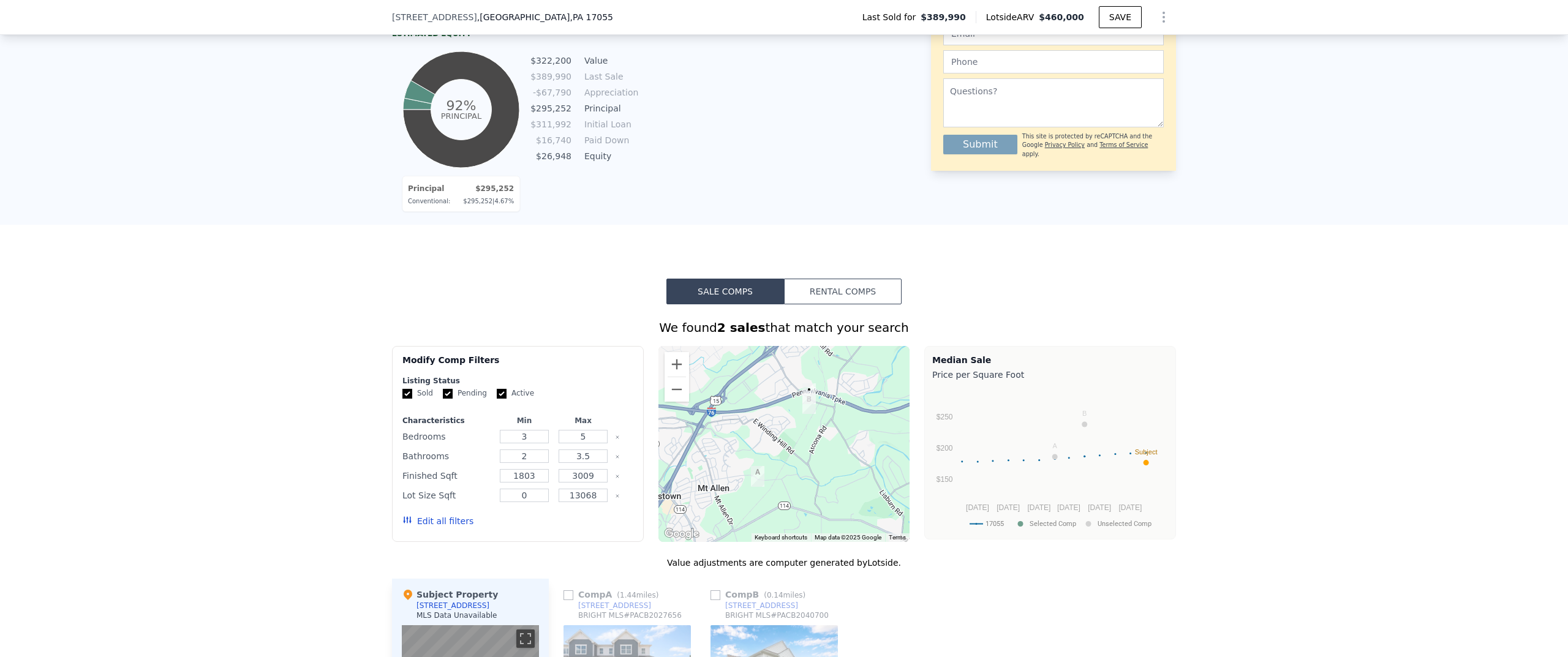
scroll to position [1067, 0]
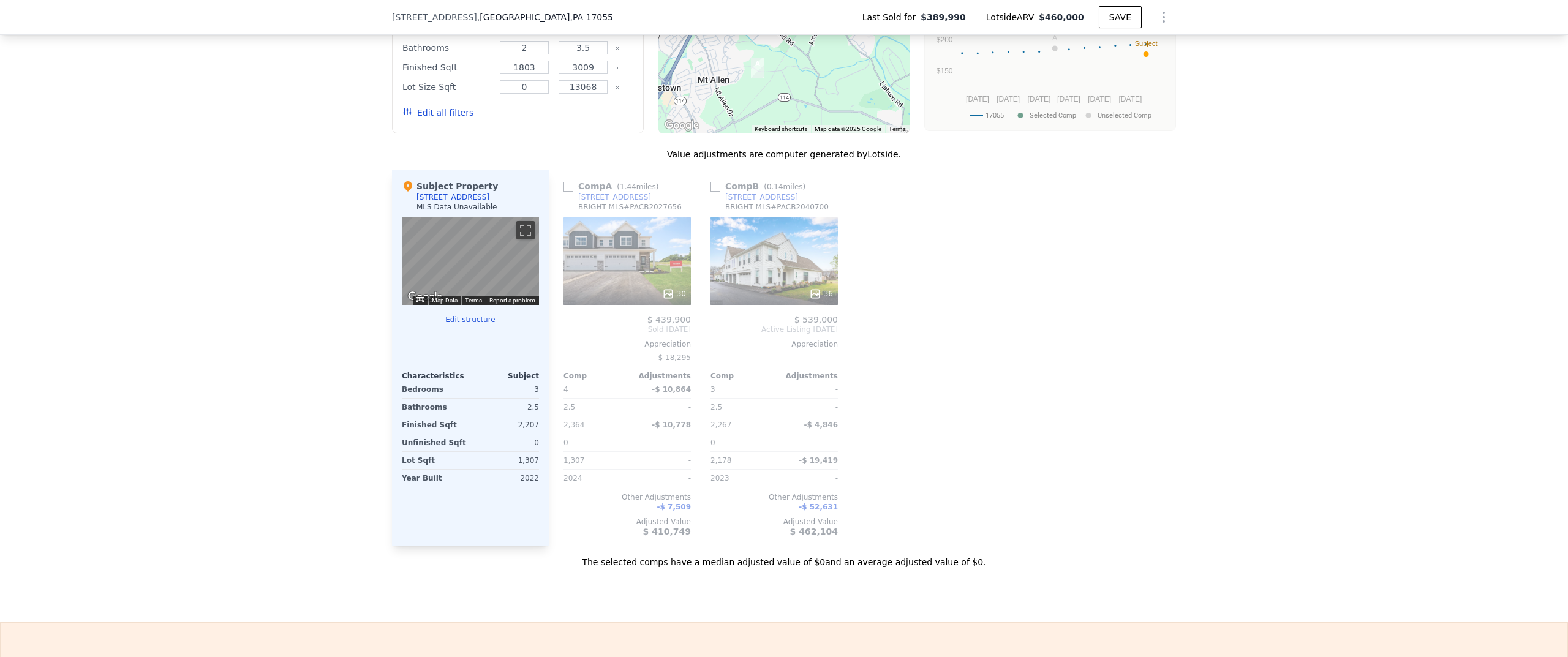
click at [564, 191] on input "checkbox" at bounding box center [569, 187] width 10 height 10
checkbox input "true"
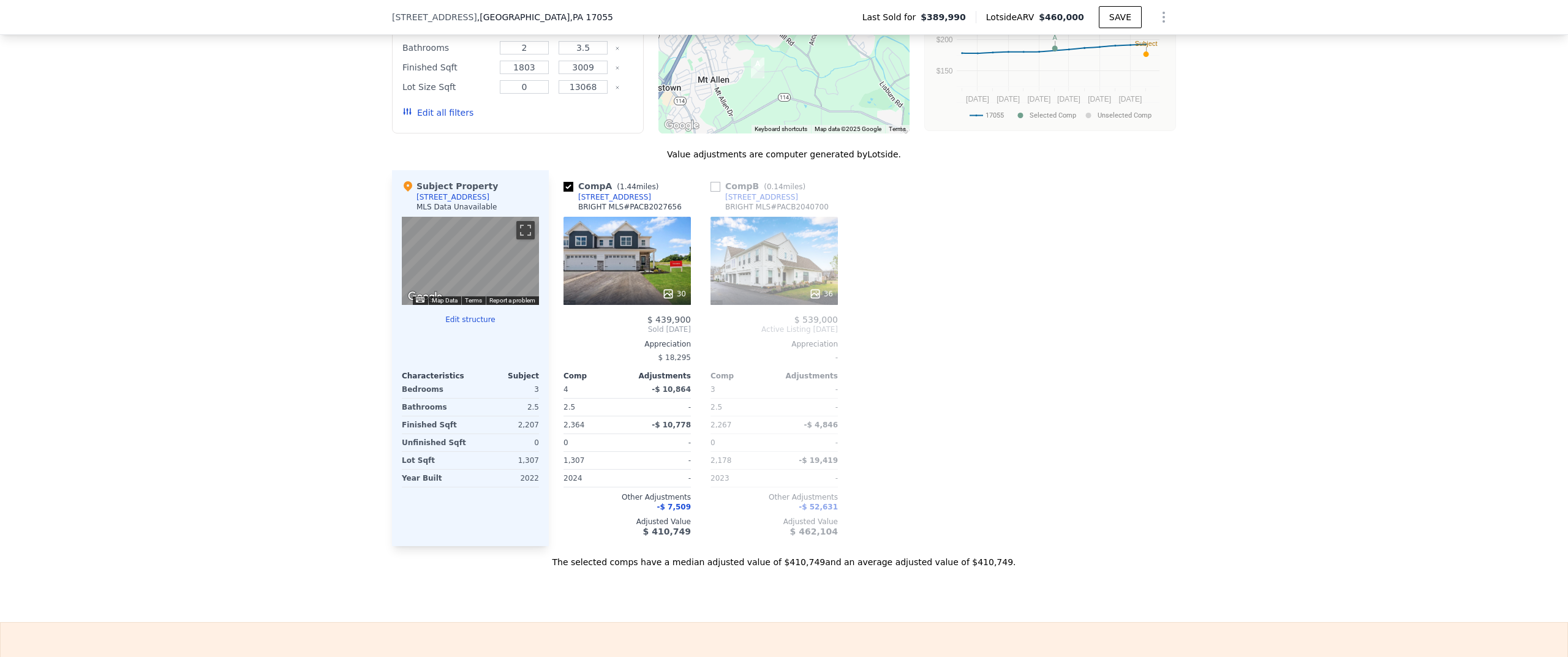
click at [712, 191] on input "checkbox" at bounding box center [716, 187] width 10 height 10
checkbox input "true"
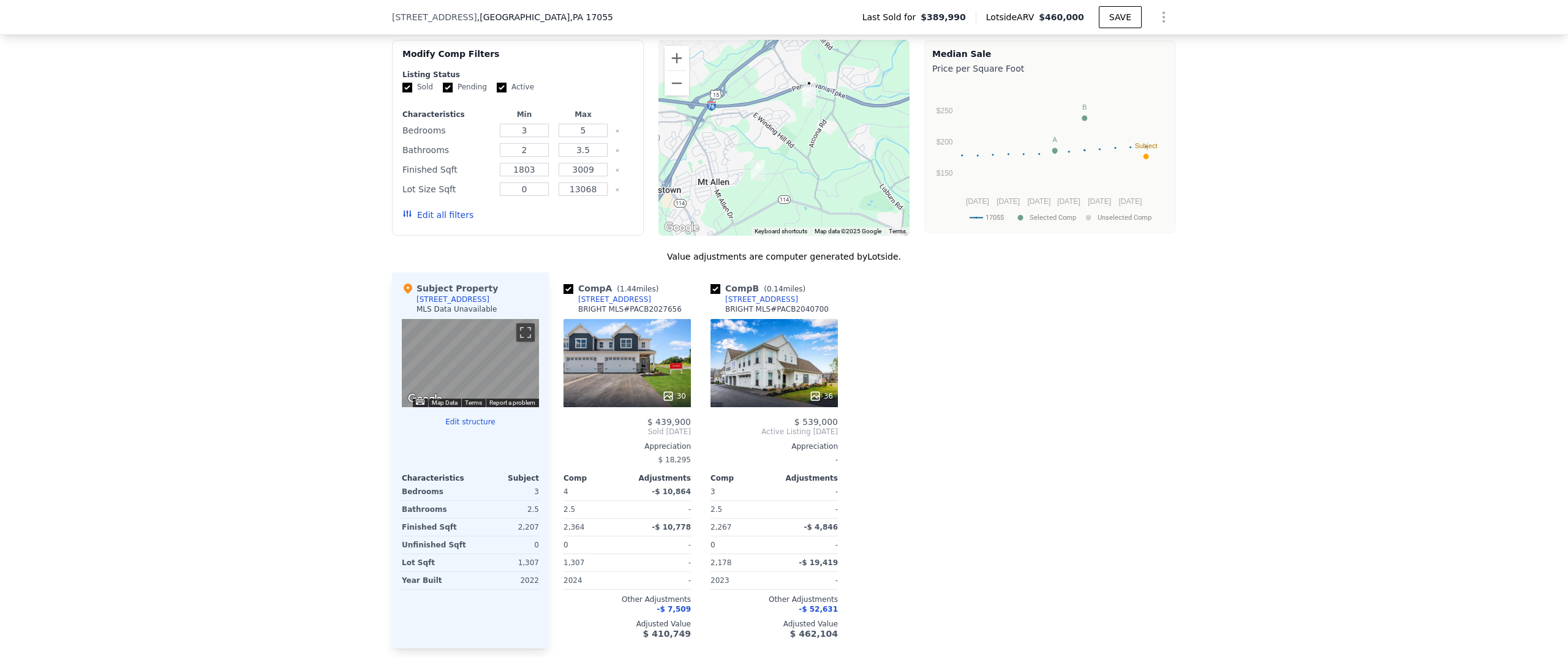
scroll to position [1118, 0]
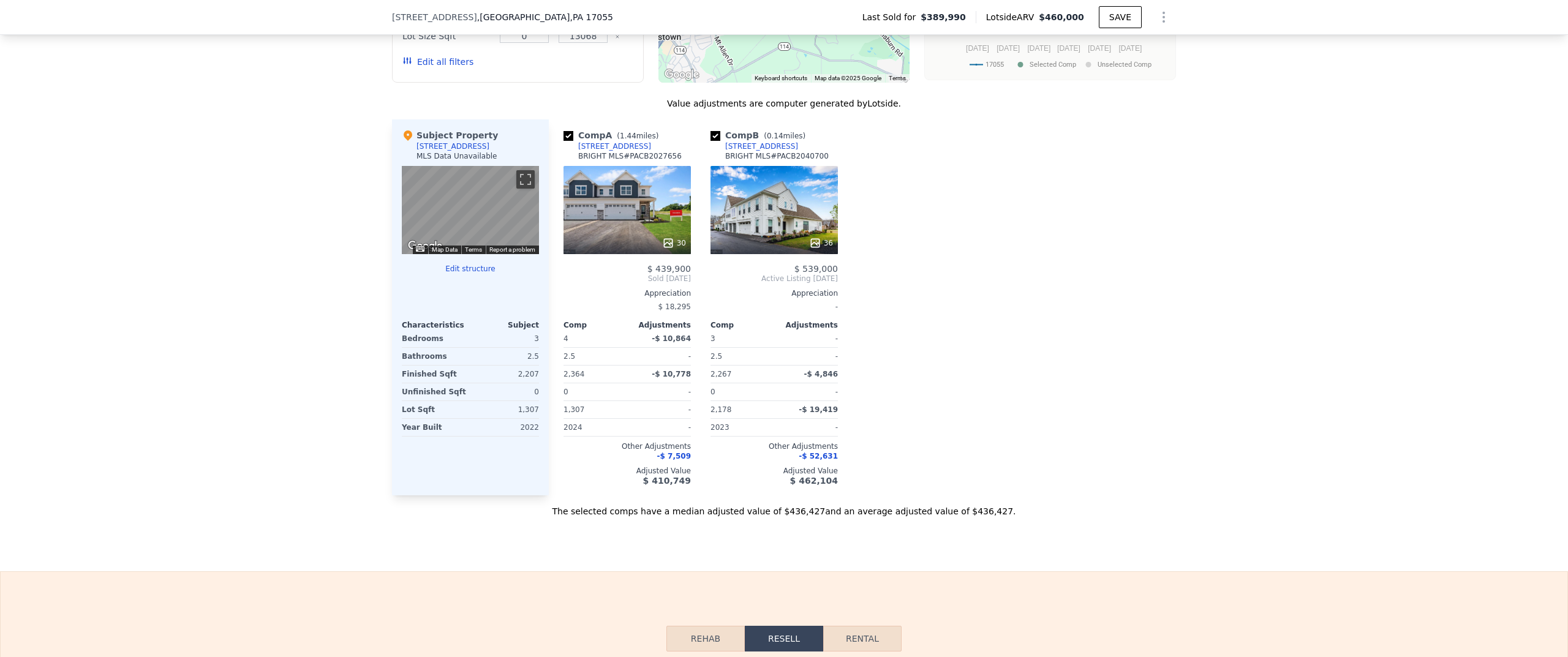
click at [796, 515] on div "The selected comps have a median adjusted value of $436,427 and an average adju…" at bounding box center [784, 506] width 784 height 22
copy div "436,427"
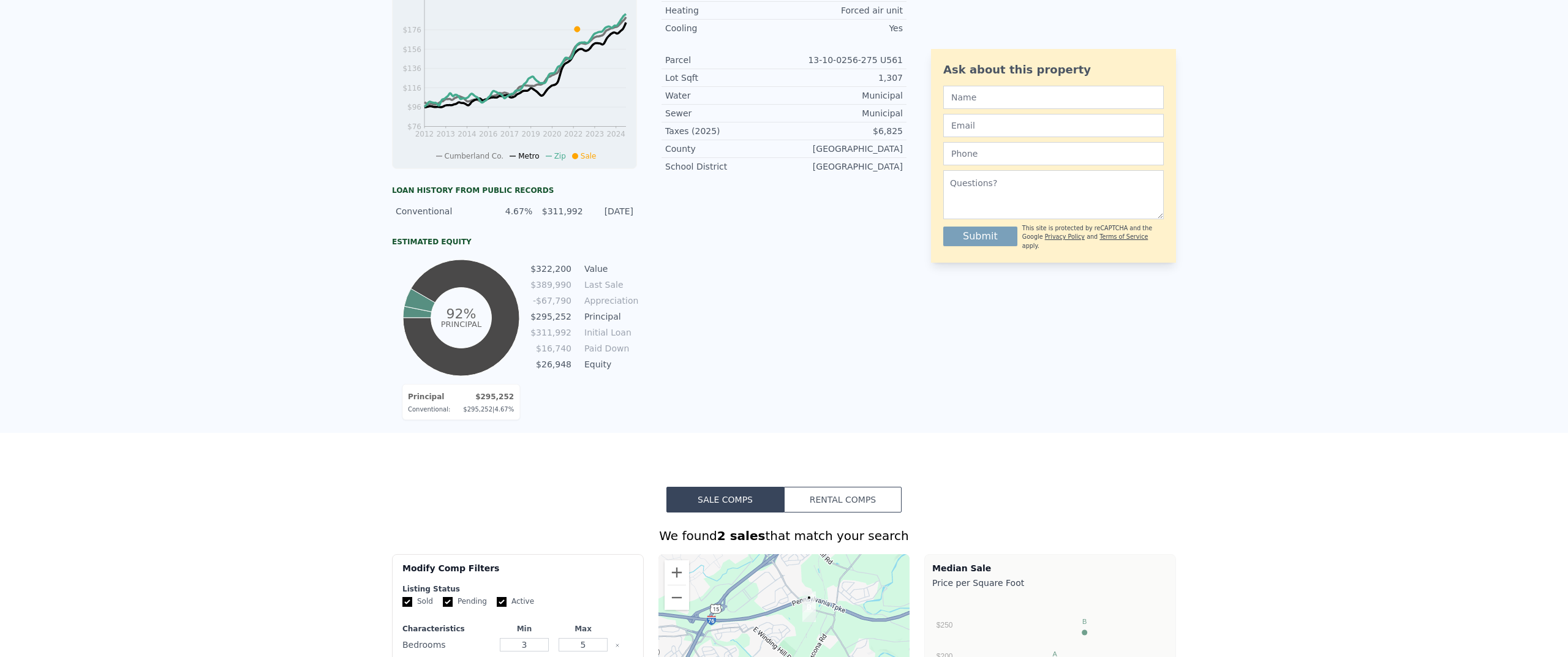
scroll to position [0, 0]
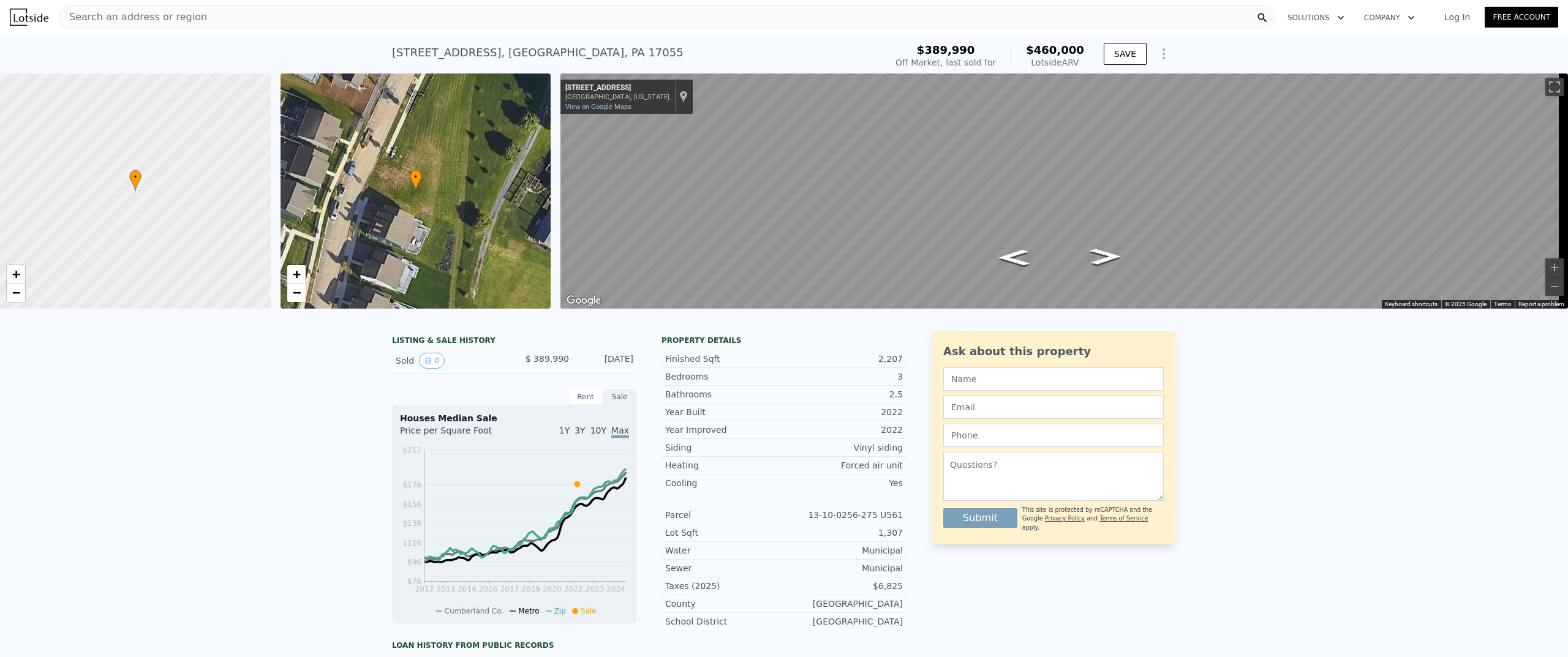
type input "5250"
